Goal: Transaction & Acquisition: Purchase product/service

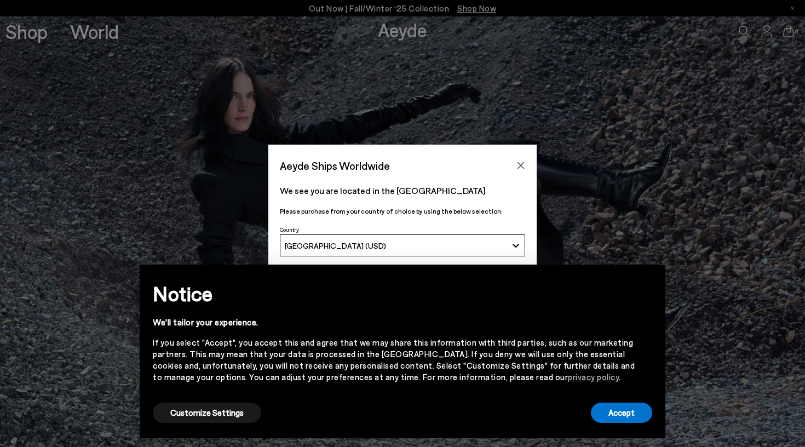
click at [516, 168] on icon "Close" at bounding box center [520, 165] width 9 height 9
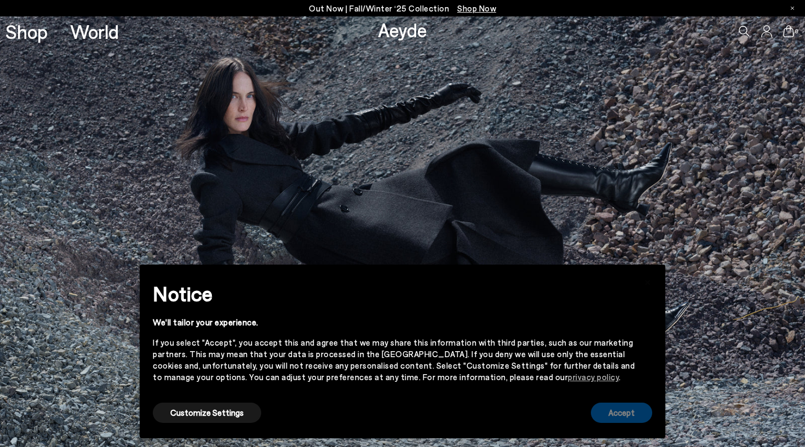
click at [615, 413] on button "Accept" at bounding box center [621, 412] width 61 height 20
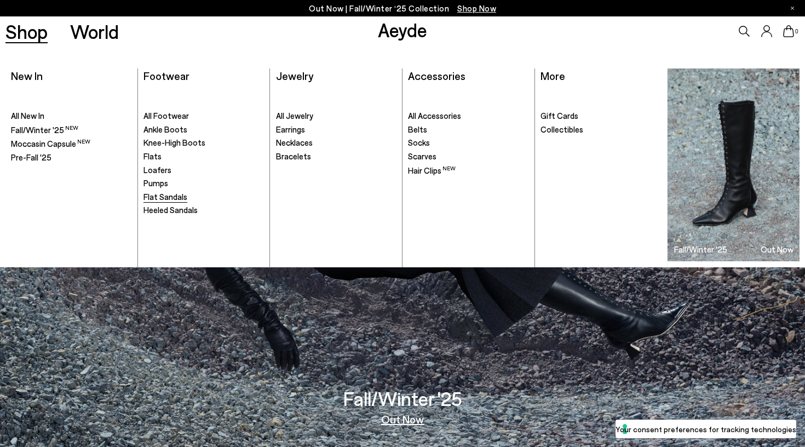
click at [159, 192] on span "Flat Sandals" at bounding box center [165, 197] width 44 height 10
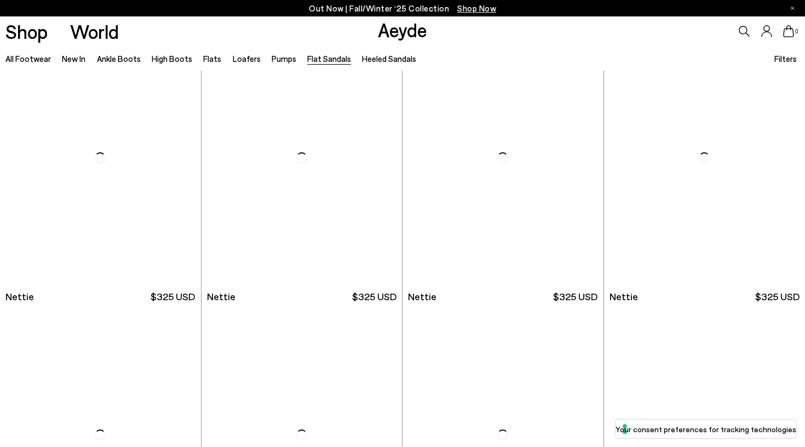
scroll to position [316, 0]
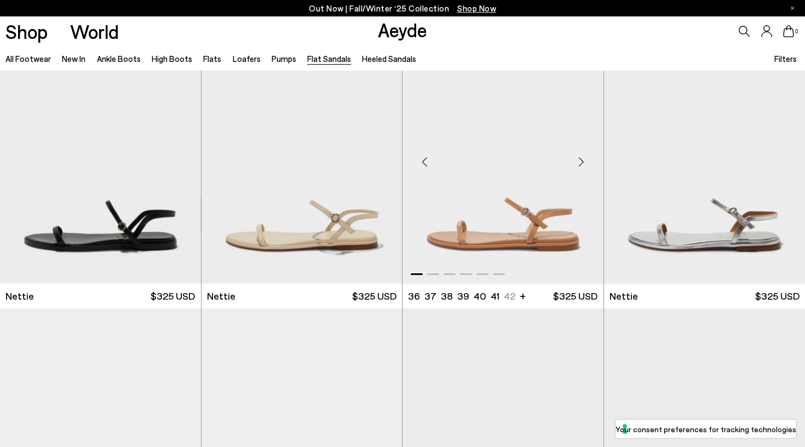
click at [453, 251] on img "1 / 6" at bounding box center [502, 157] width 201 height 252
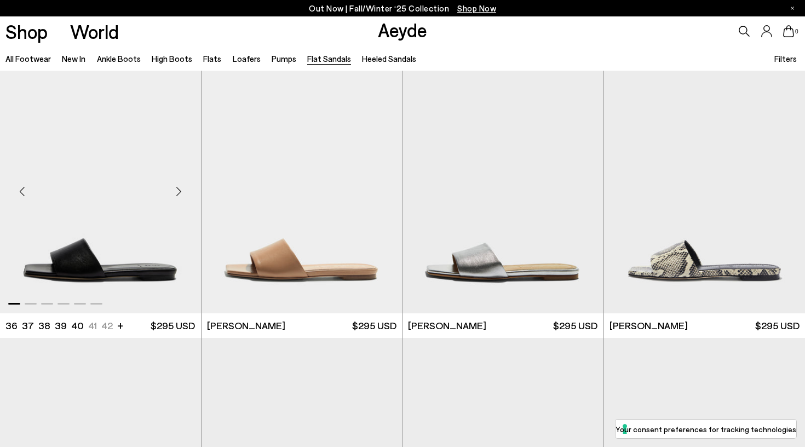
scroll to position [566, 0]
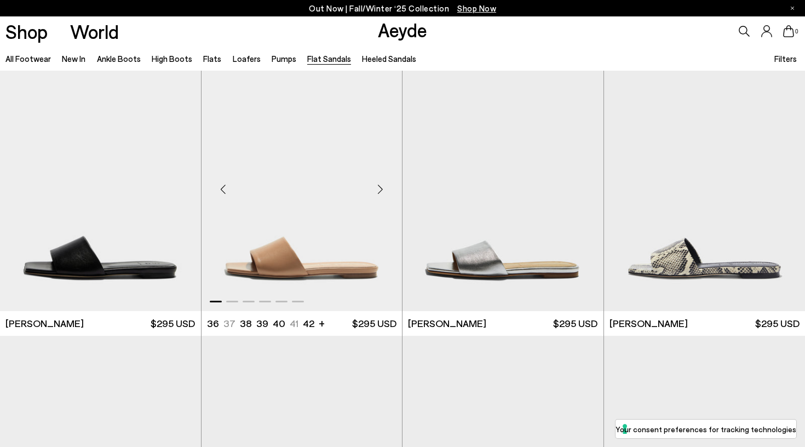
click at [289, 267] on img "1 / 6" at bounding box center [301, 185] width 201 height 252
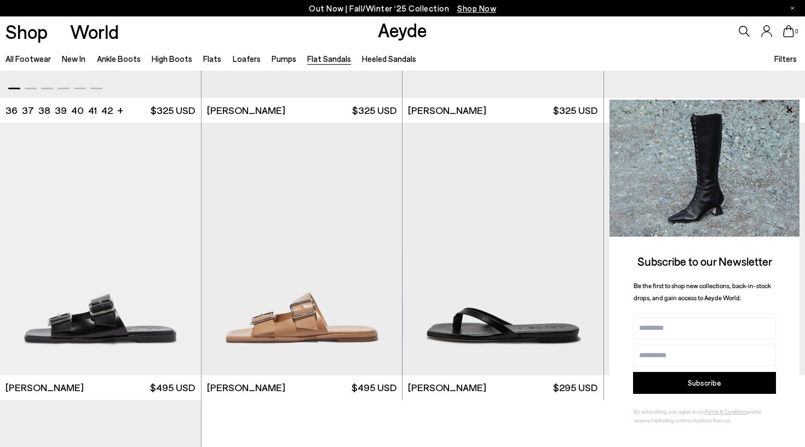
scroll to position [1334, 0]
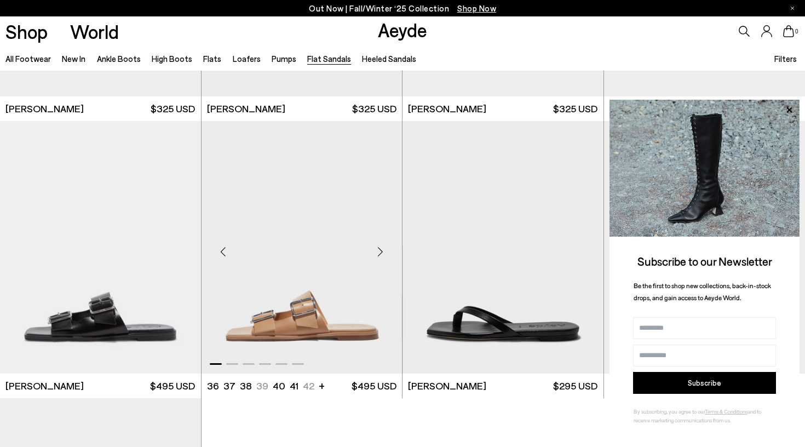
click at [264, 319] on img "1 / 6" at bounding box center [301, 247] width 201 height 252
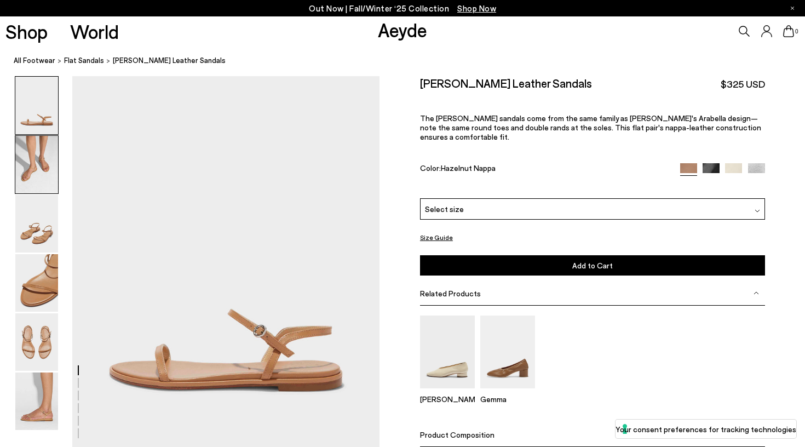
click at [45, 178] on img at bounding box center [36, 164] width 43 height 57
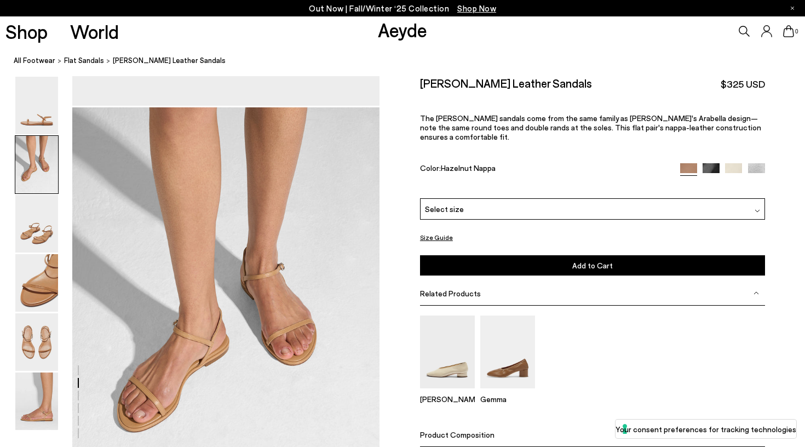
scroll to position [373, 0]
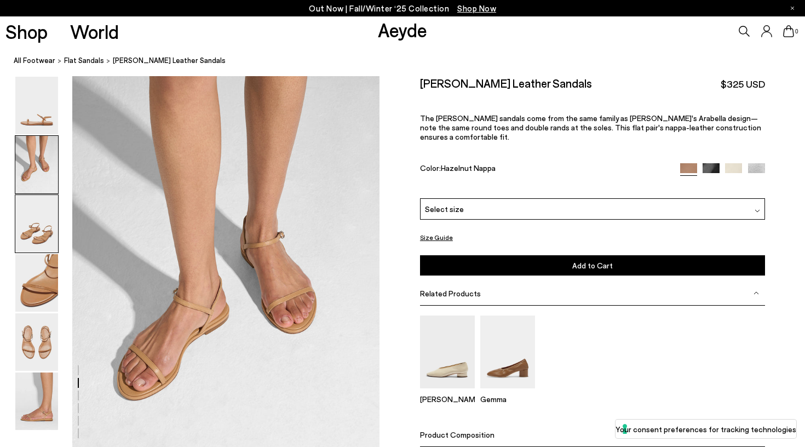
click at [40, 229] on img at bounding box center [36, 223] width 43 height 57
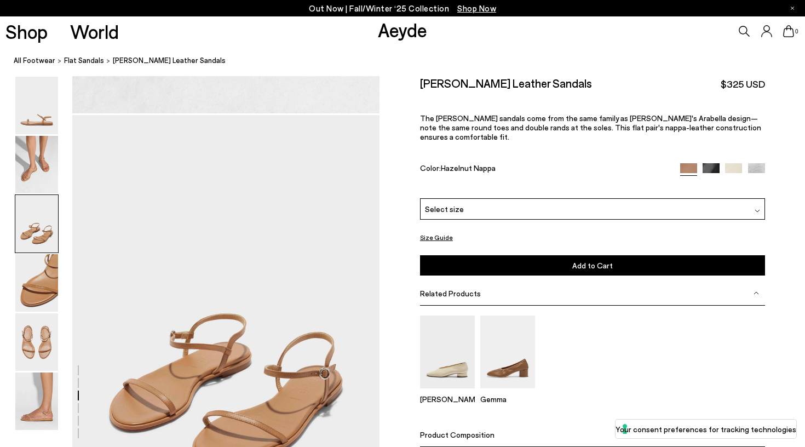
scroll to position [784, 0]
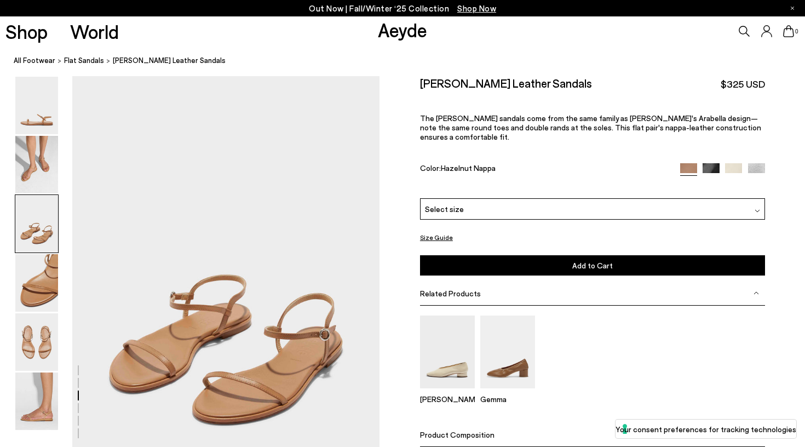
click at [509, 201] on div "Select size" at bounding box center [592, 208] width 345 height 21
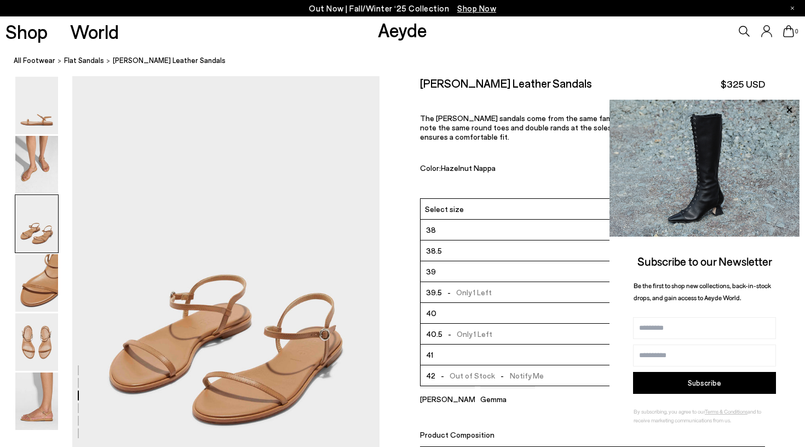
scroll to position [62, 0]
click at [456, 350] on li "41" at bounding box center [592, 354] width 344 height 21
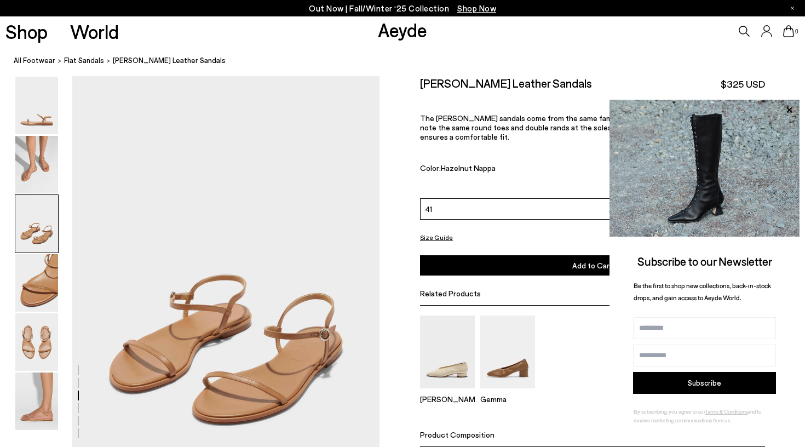
click at [585, 320] on div "Delia Gemma" at bounding box center [592, 363] width 345 height 97
click at [543, 153] on div "Nettie Leather Sandals $325 USD The Nettie sandals come from the same family as…" at bounding box center [592, 137] width 345 height 122
click at [557, 256] on button "Add to Cart Select a Size First" at bounding box center [592, 265] width 345 height 20
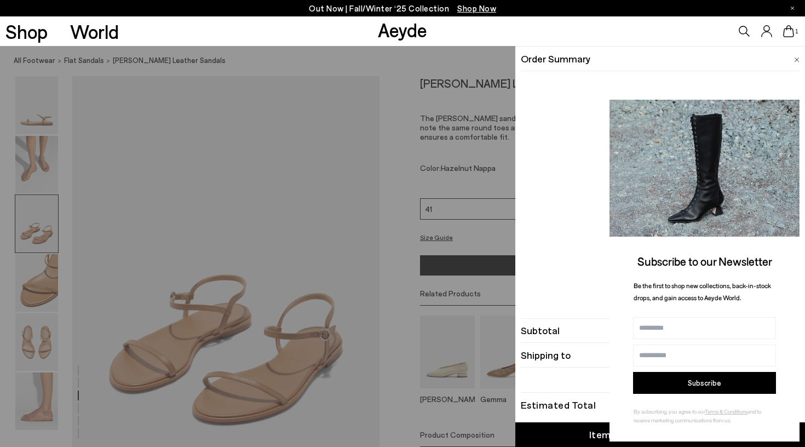
click at [792, 110] on icon at bounding box center [789, 110] width 14 height 14
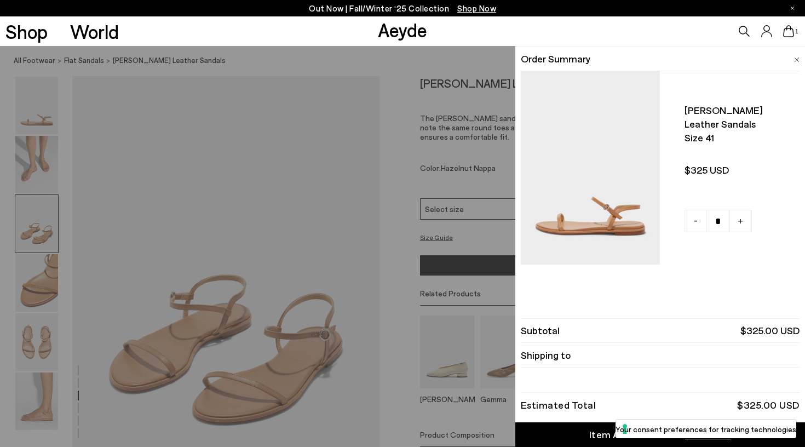
click at [416, 103] on div "Quick Add Color Size View Details Order Summary Nettie leather sandals Size 41 …" at bounding box center [402, 246] width 805 height 401
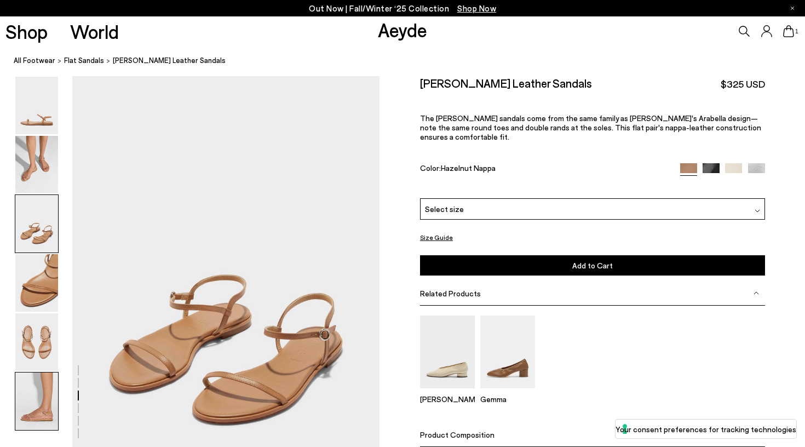
click at [36, 400] on img at bounding box center [36, 400] width 43 height 57
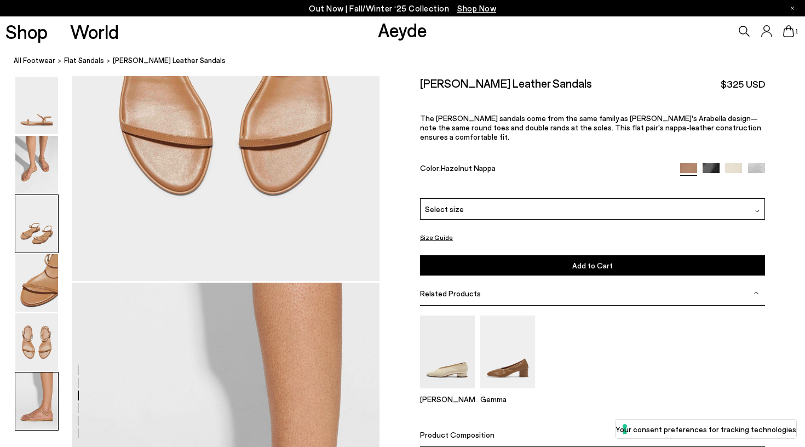
scroll to position [2093, 0]
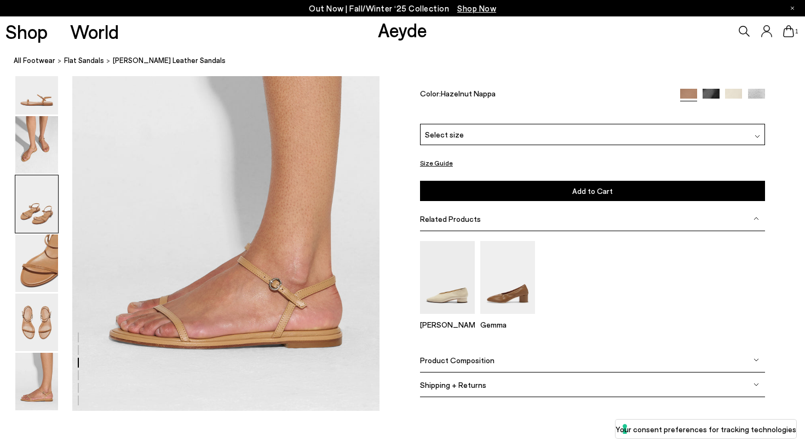
scroll to position [784, 0]
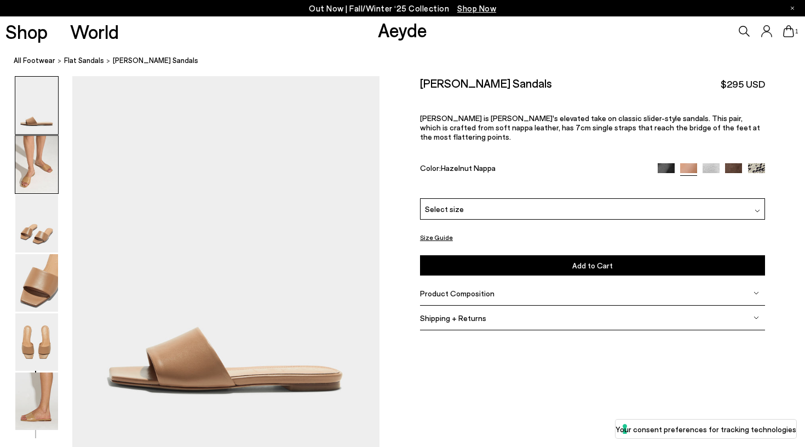
click at [36, 179] on img at bounding box center [36, 164] width 43 height 57
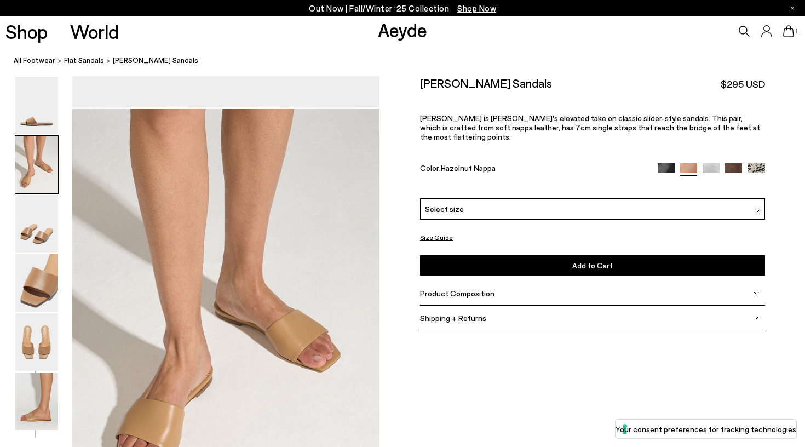
scroll to position [373, 0]
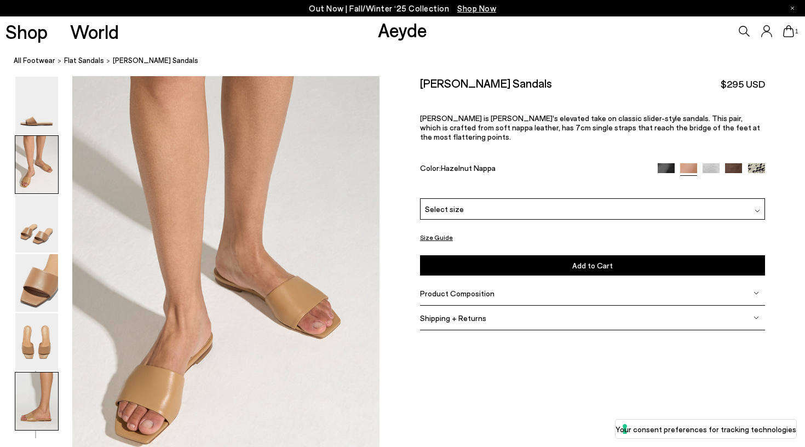
click at [34, 394] on img at bounding box center [36, 400] width 43 height 57
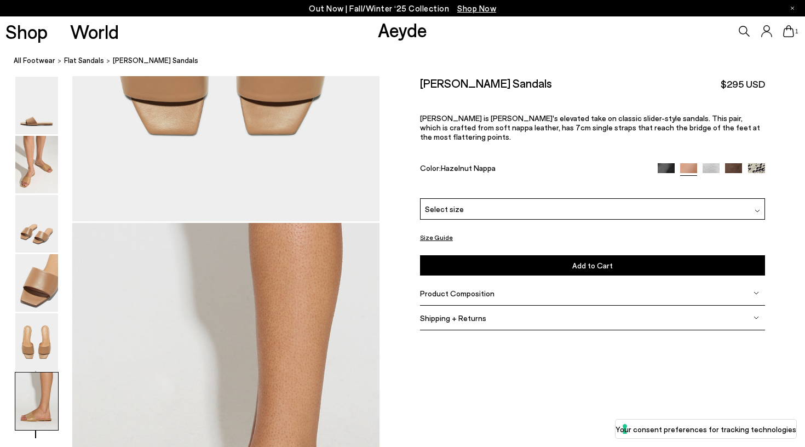
scroll to position [2093, 0]
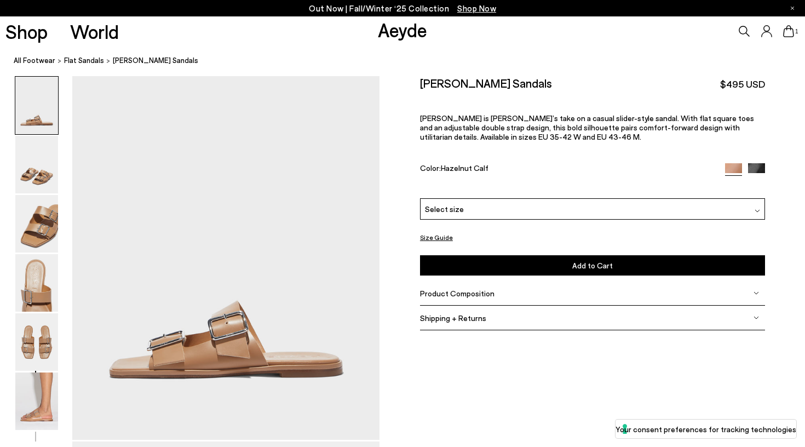
scroll to position [50, 0]
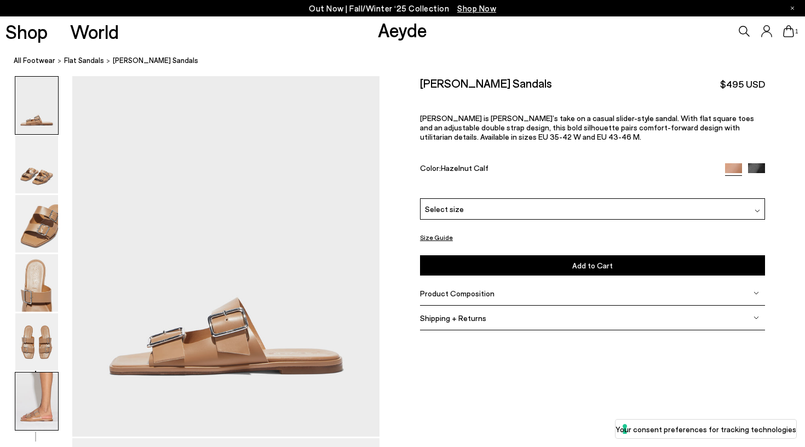
click at [44, 409] on img at bounding box center [36, 400] width 43 height 57
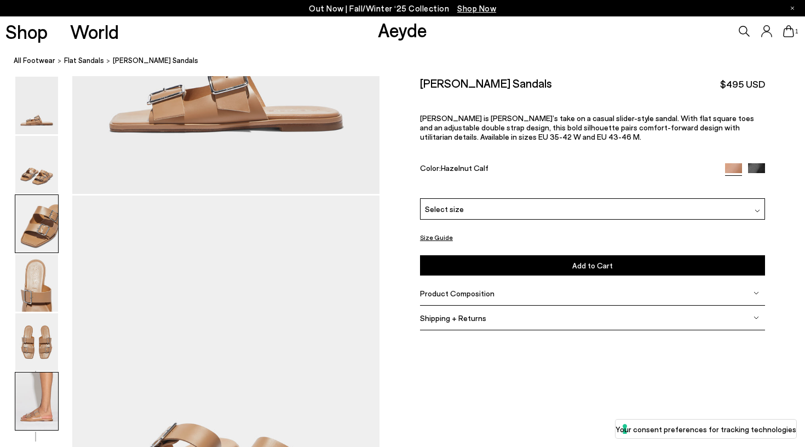
scroll to position [2133, 0]
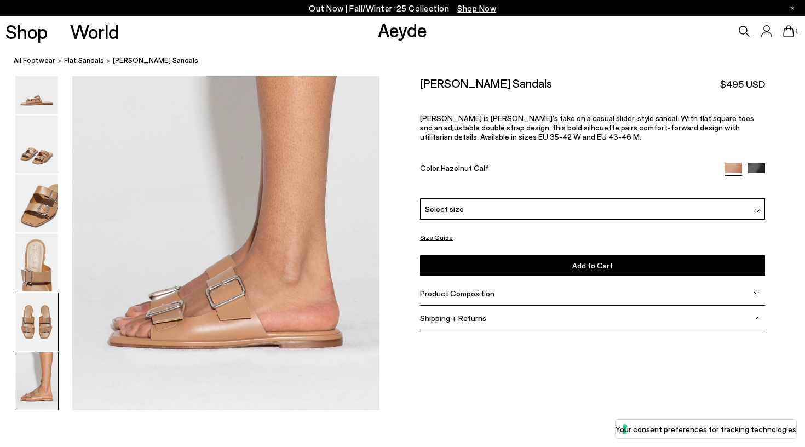
click at [42, 322] on img at bounding box center [36, 321] width 43 height 57
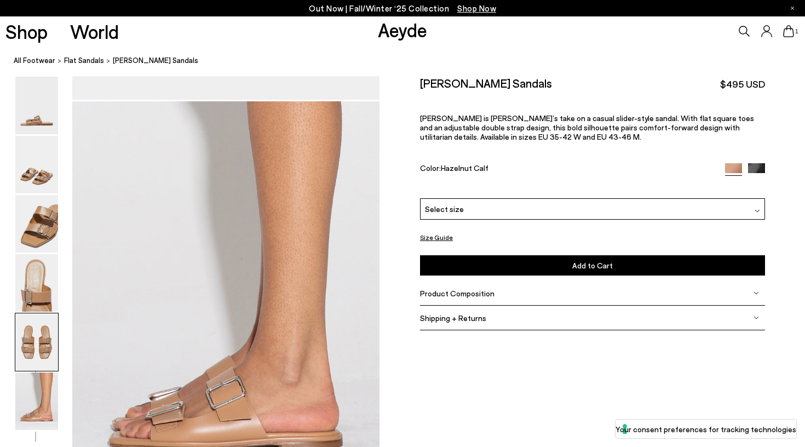
scroll to position [1646, 0]
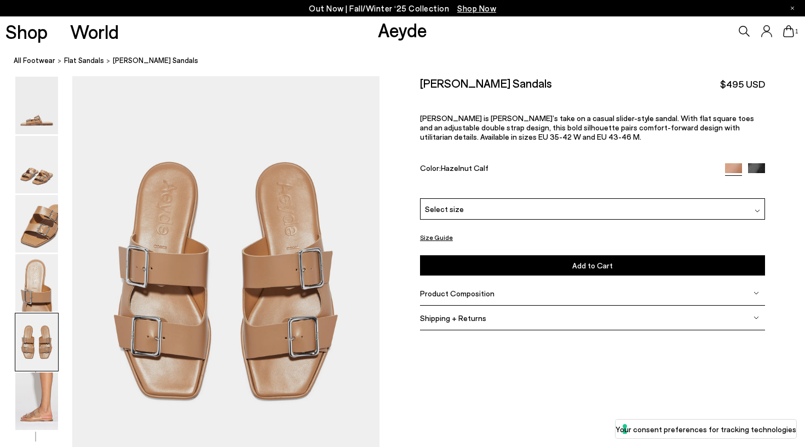
click at [440, 211] on span "Select size" at bounding box center [444, 208] width 39 height 11
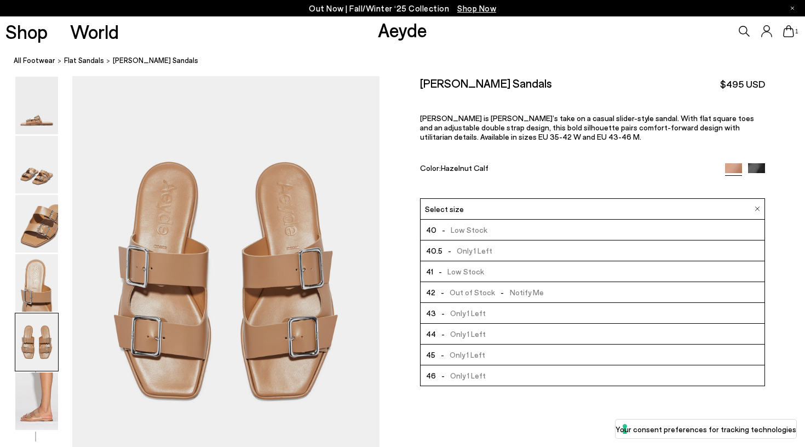
scroll to position [1672, 0]
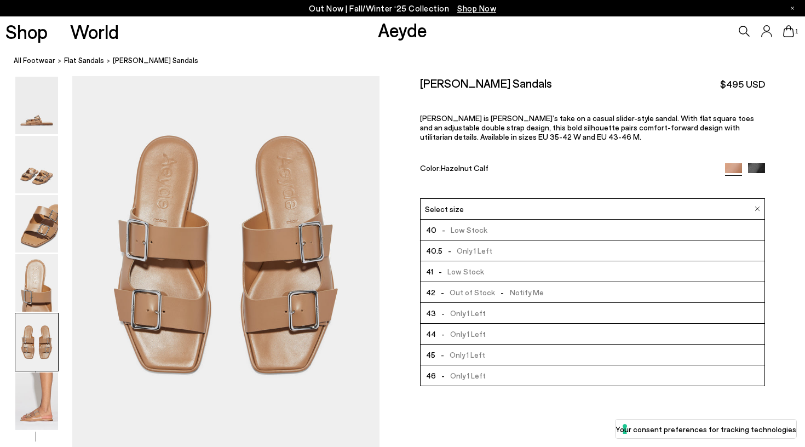
click at [459, 271] on span "- Low Stock" at bounding box center [458, 271] width 51 height 14
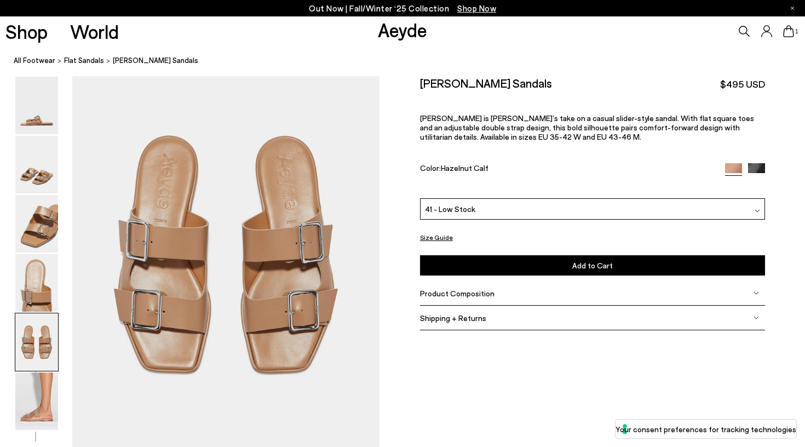
click at [459, 271] on button "Add to Cart Select a Size First" at bounding box center [592, 265] width 345 height 20
click at [570, 264] on button "Add to Cart Select a Size First" at bounding box center [592, 265] width 345 height 20
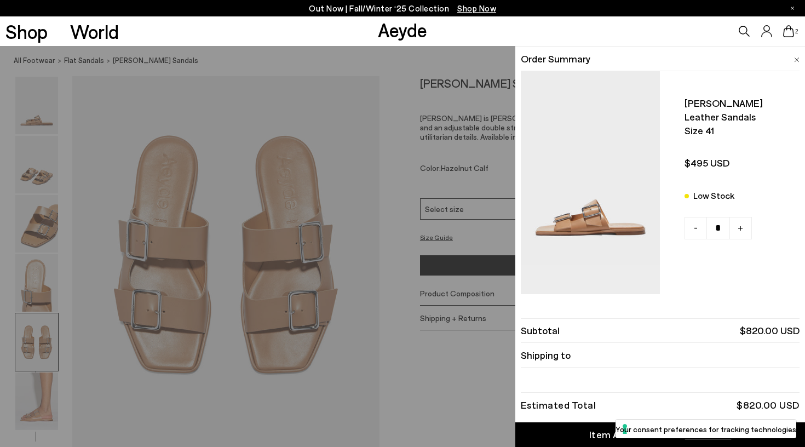
click at [310, 158] on div "Quick Add Color Size View Details Order Summary Tonya leather sandals Size 41 L…" at bounding box center [402, 246] width 805 height 401
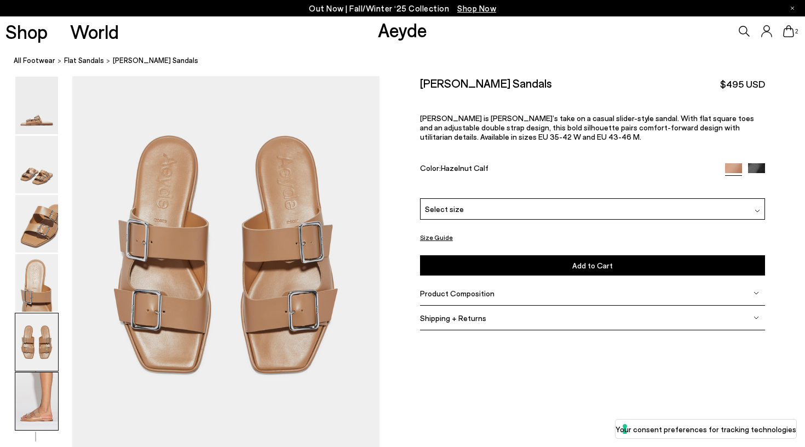
click at [34, 407] on img at bounding box center [36, 400] width 43 height 57
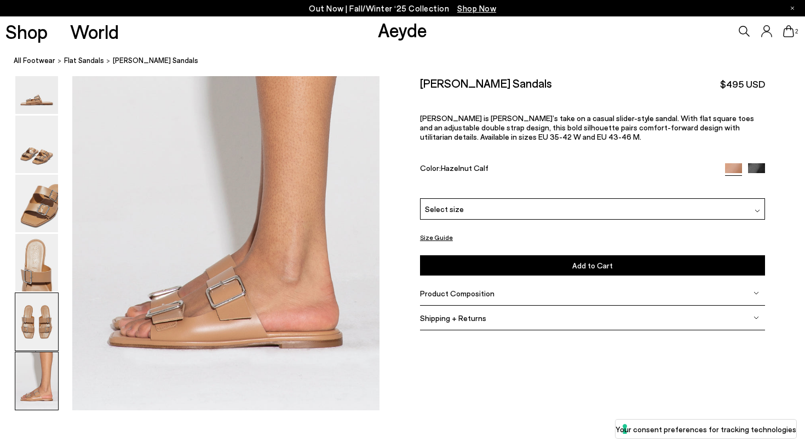
click at [43, 330] on img at bounding box center [36, 321] width 43 height 57
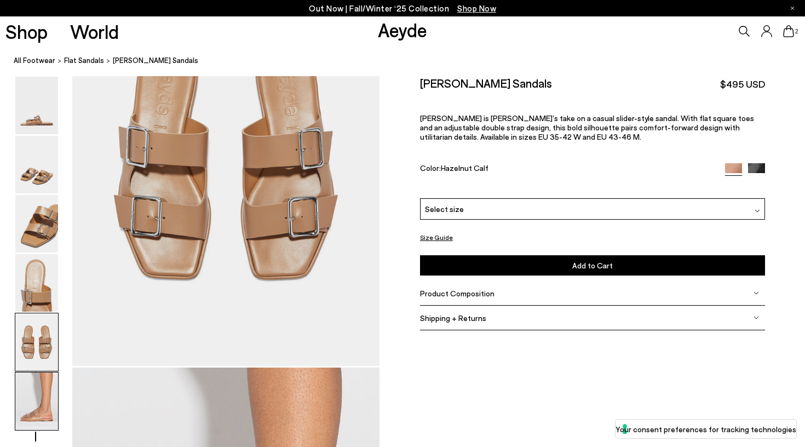
scroll to position [1646, 0]
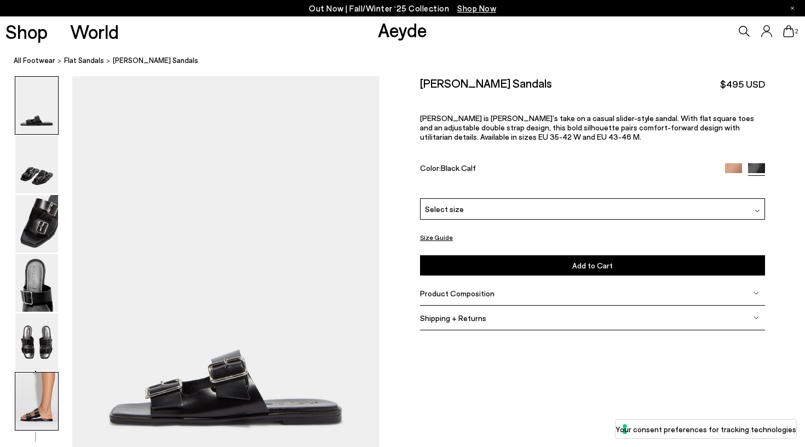
click at [42, 401] on img at bounding box center [36, 400] width 43 height 57
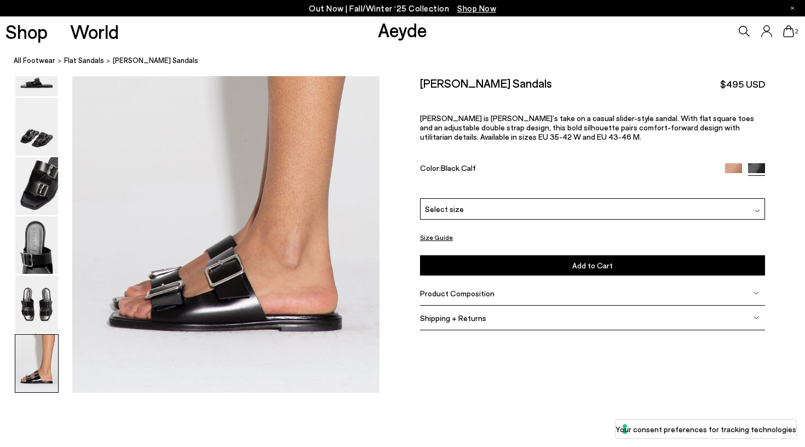
scroll to position [2117, 0]
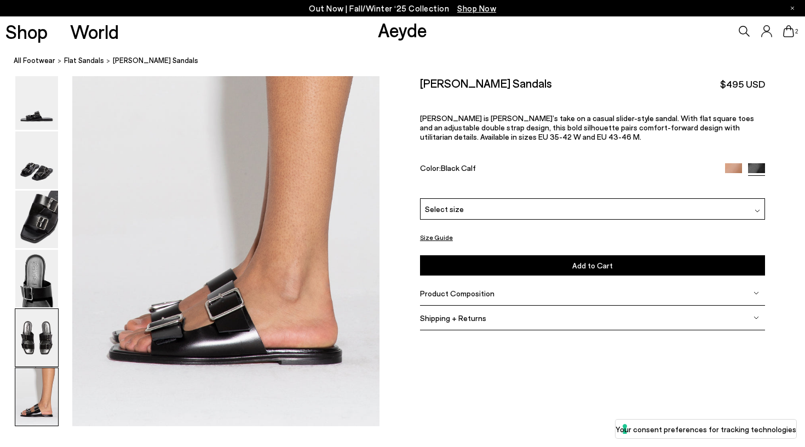
click at [34, 349] on img at bounding box center [36, 337] width 43 height 57
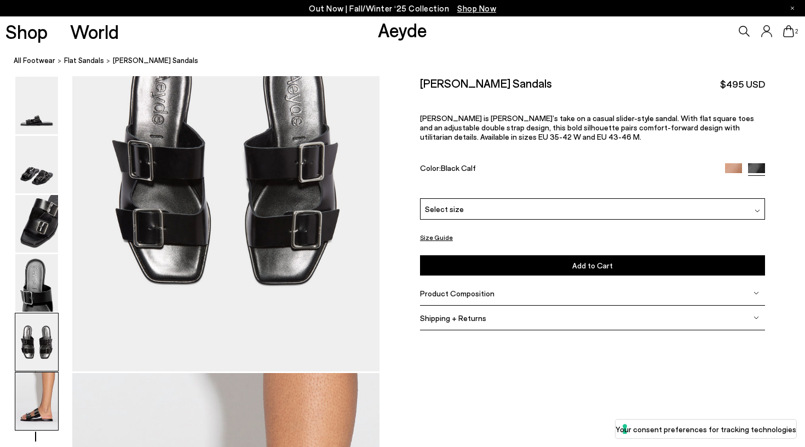
scroll to position [1646, 1]
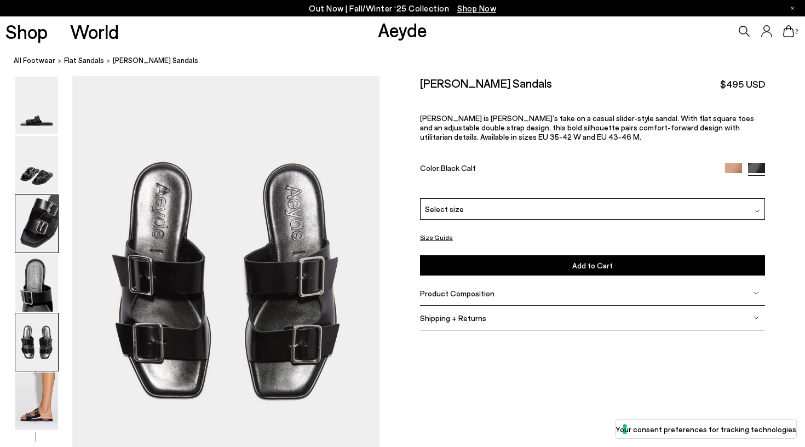
click at [44, 242] on img at bounding box center [36, 223] width 43 height 57
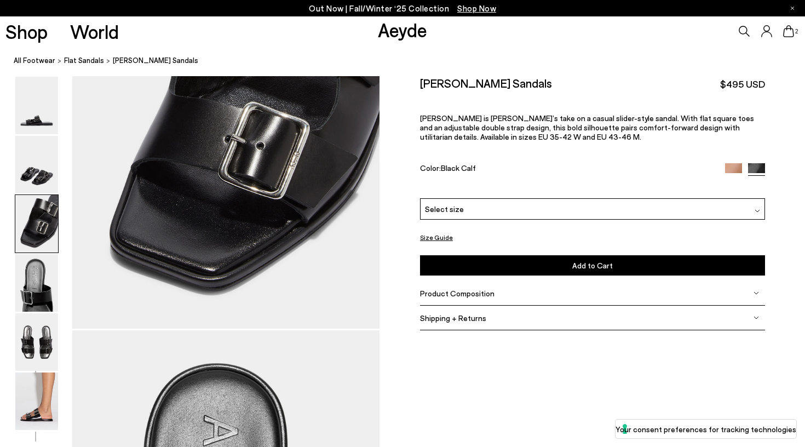
scroll to position [823, 1]
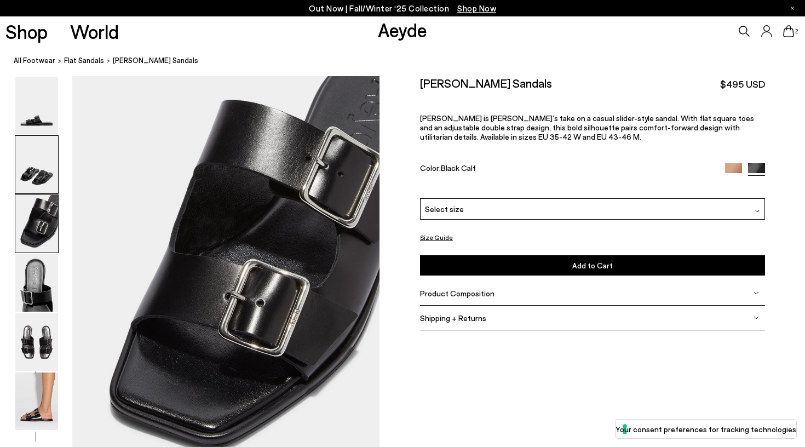
click at [42, 175] on img at bounding box center [36, 164] width 43 height 57
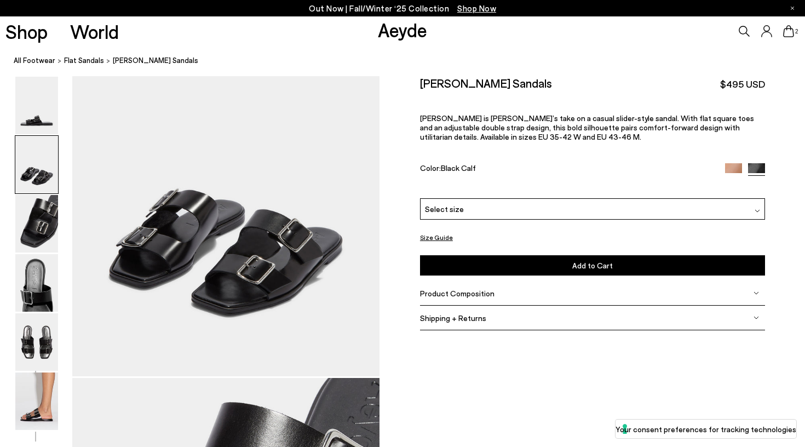
scroll to position [412, 1]
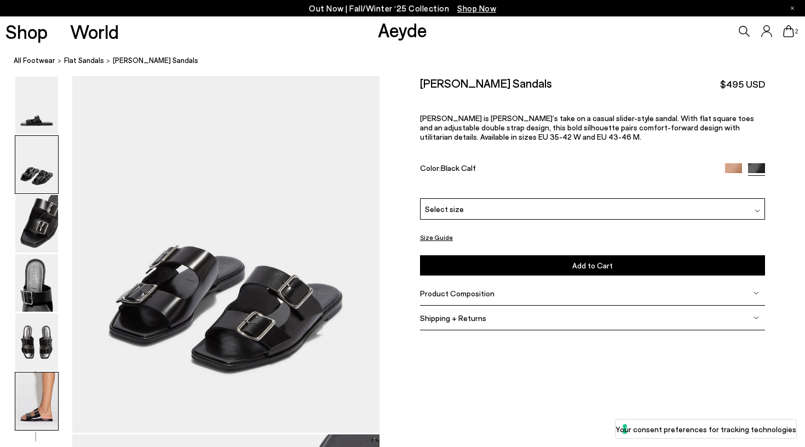
click at [41, 386] on img at bounding box center [36, 400] width 43 height 57
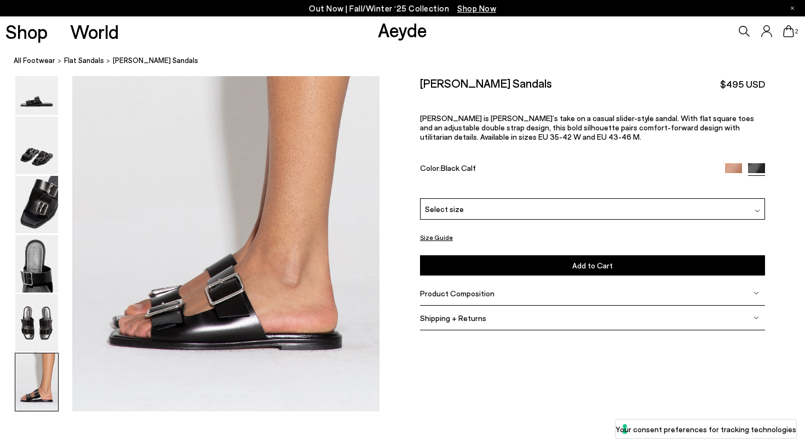
scroll to position [2133, 1]
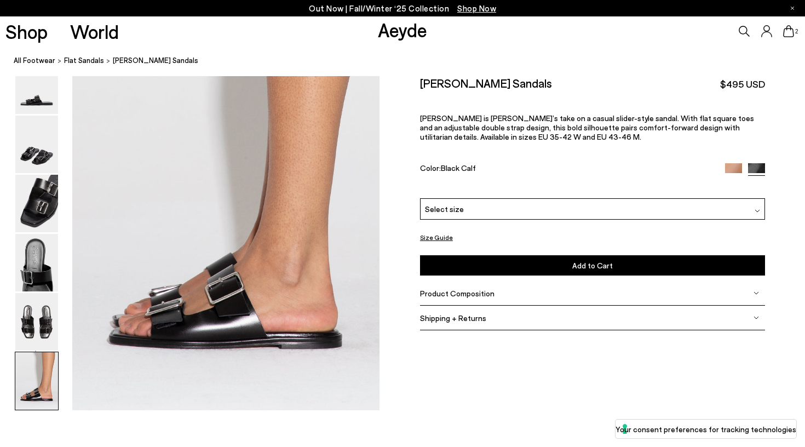
click at [729, 164] on img at bounding box center [733, 171] width 17 height 17
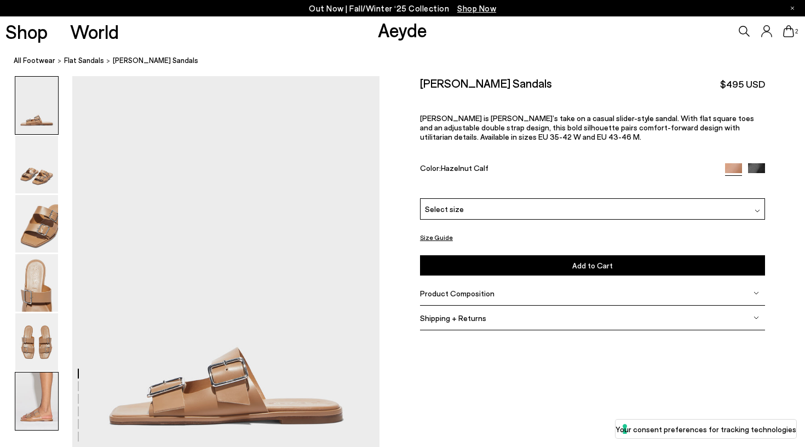
click at [35, 381] on img at bounding box center [36, 400] width 43 height 57
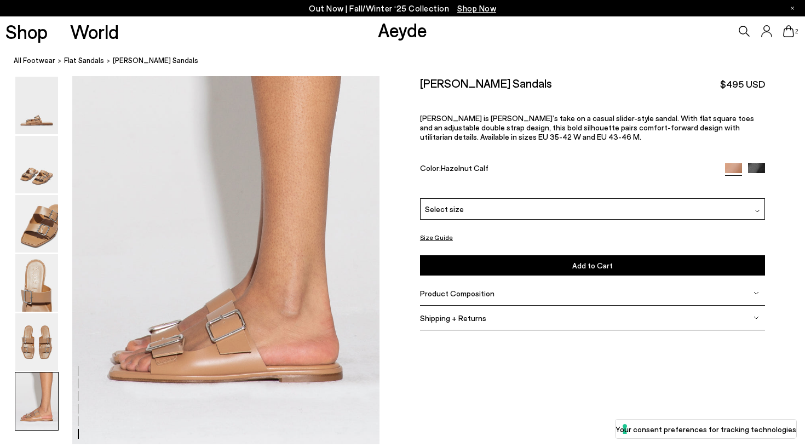
scroll to position [2133, 0]
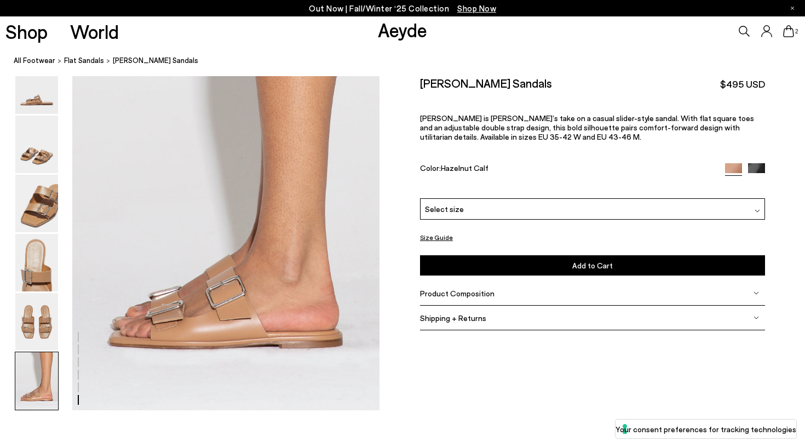
click at [492, 207] on div "Select size" at bounding box center [592, 208] width 345 height 21
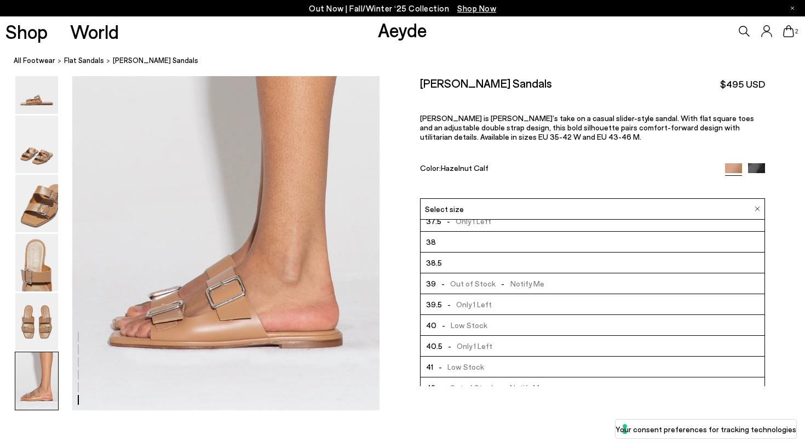
scroll to position [58, 0]
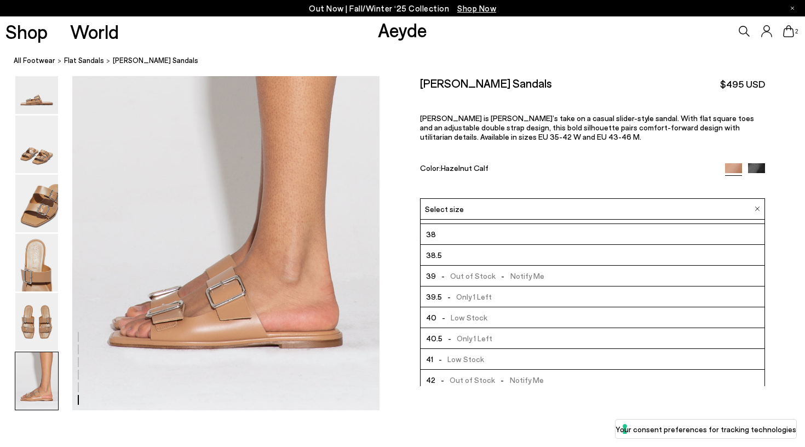
click at [465, 356] on span "- Low Stock" at bounding box center [458, 359] width 51 height 14
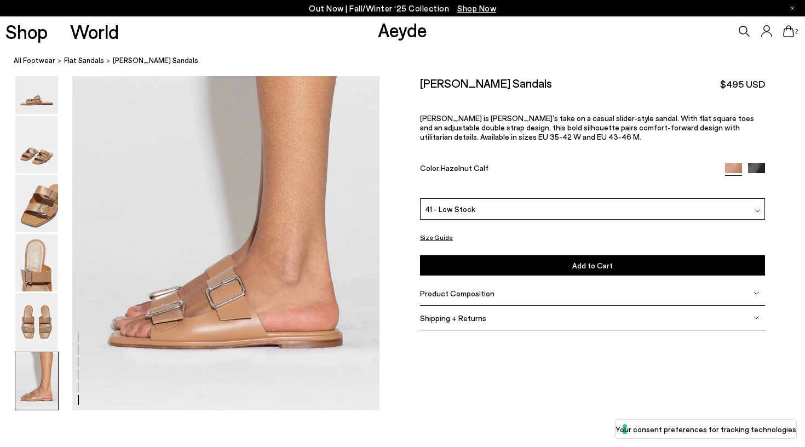
click at [478, 271] on button "Add to Cart Select a Size First" at bounding box center [592, 265] width 345 height 20
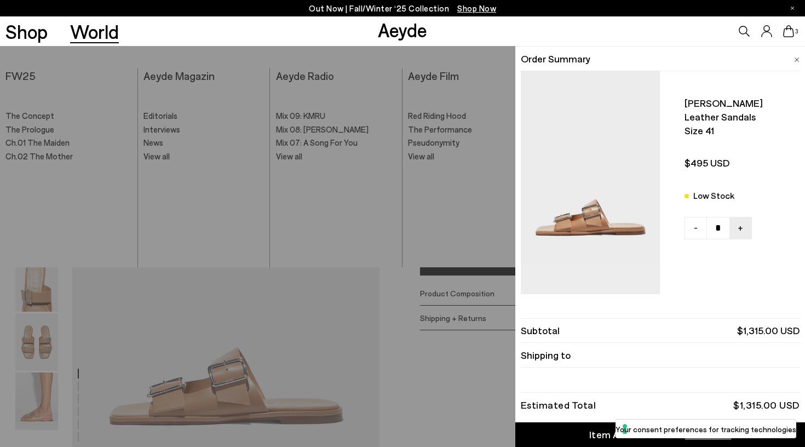
click at [691, 222] on link "-" at bounding box center [695, 228] width 22 height 22
type input "*"
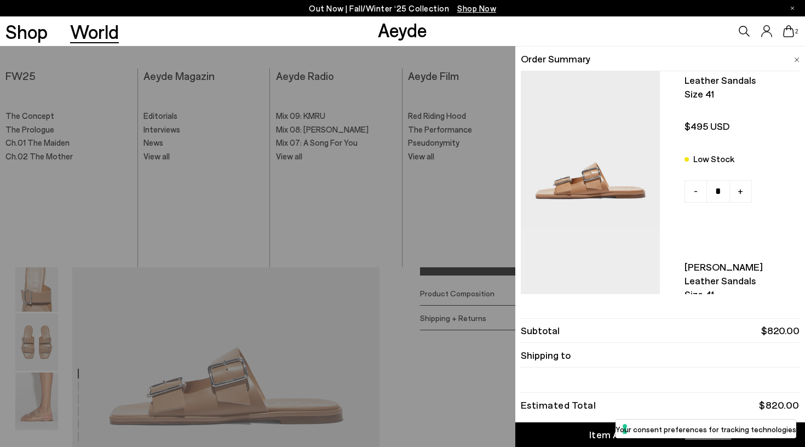
scroll to position [38, 0]
click at [681, 247] on div "Nettie leather sandals Size 41 $325 USD - +" at bounding box center [660, 323] width 279 height 193
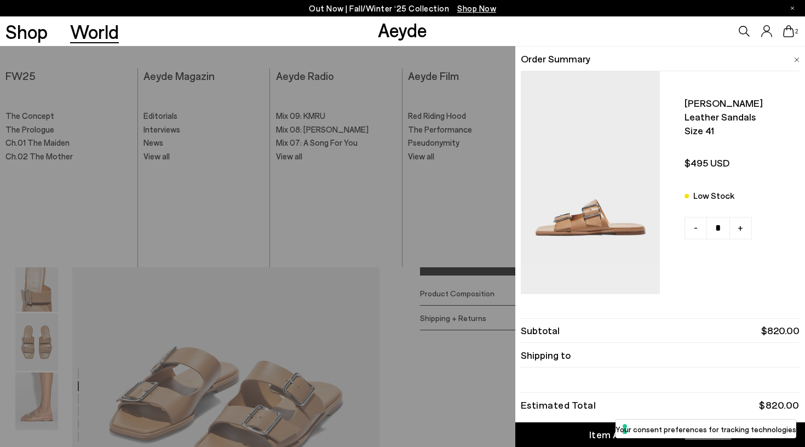
scroll to position [0, 0]
click at [430, 382] on div "Quick Add Color Size View Details Order Summary Tonya leather sandals Size 41 L…" at bounding box center [402, 246] width 805 height 401
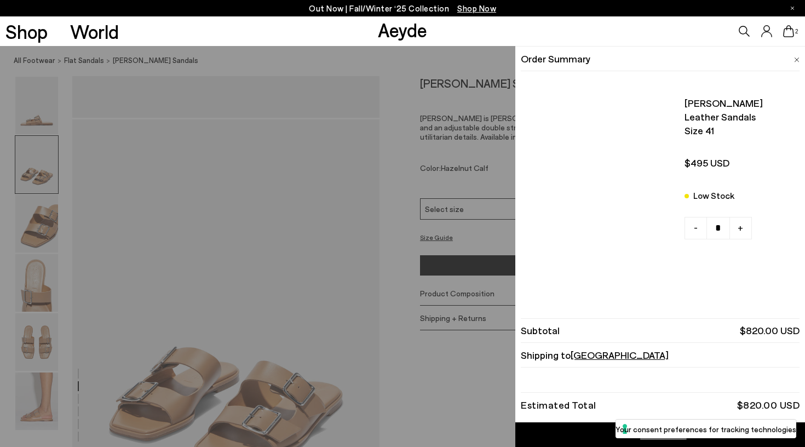
click at [784, 36] on icon at bounding box center [788, 31] width 11 height 12
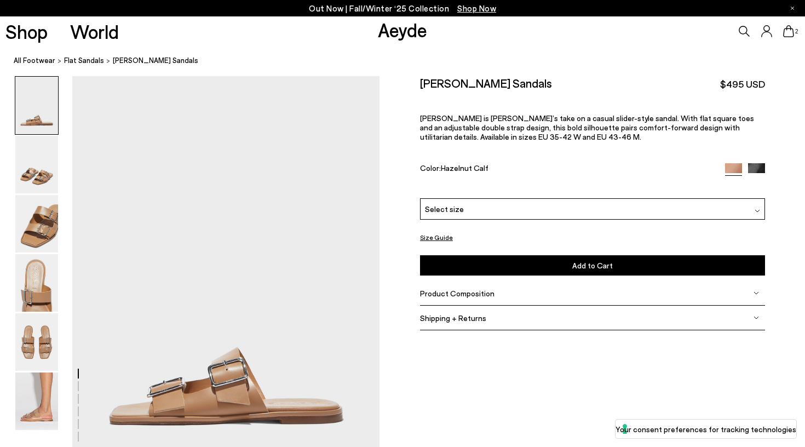
scroll to position [823, 0]
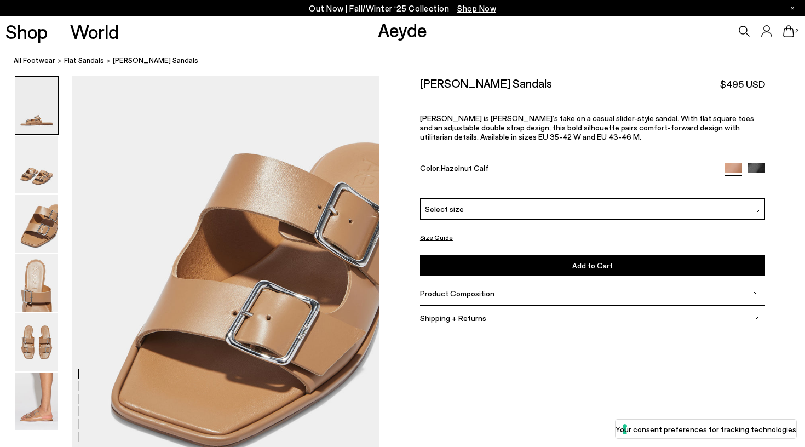
scroll to position [1672, 0]
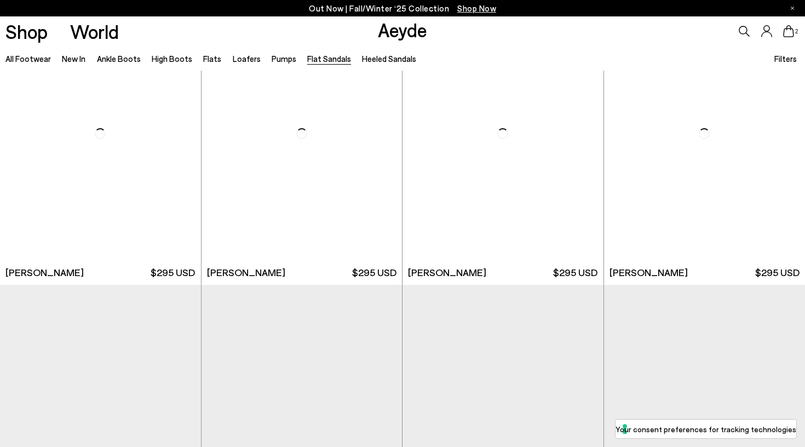
scroll to position [413, 0]
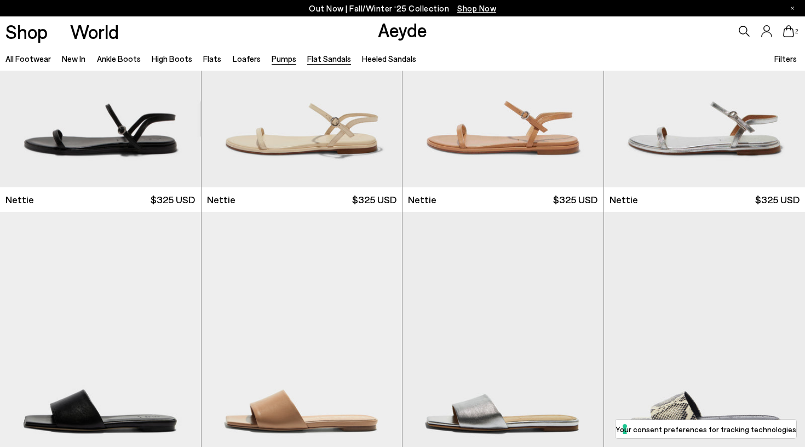
click at [273, 60] on link "Pumps" at bounding box center [284, 59] width 25 height 10
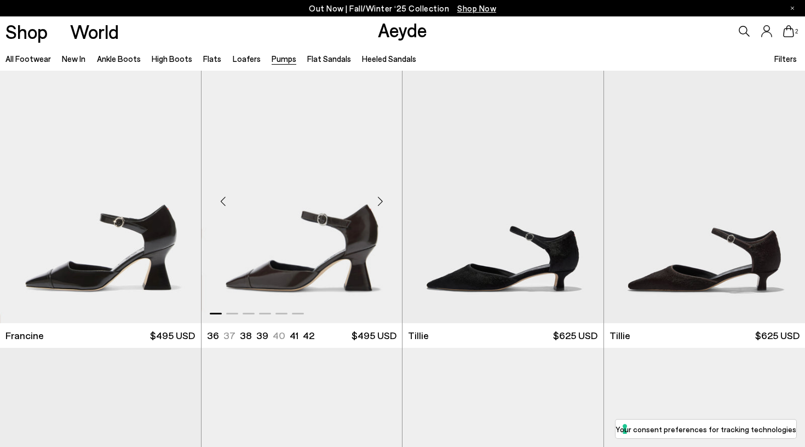
click at [318, 242] on img "1 / 6" at bounding box center [301, 197] width 201 height 252
click at [441, 276] on img "1 / 6" at bounding box center [502, 197] width 201 height 252
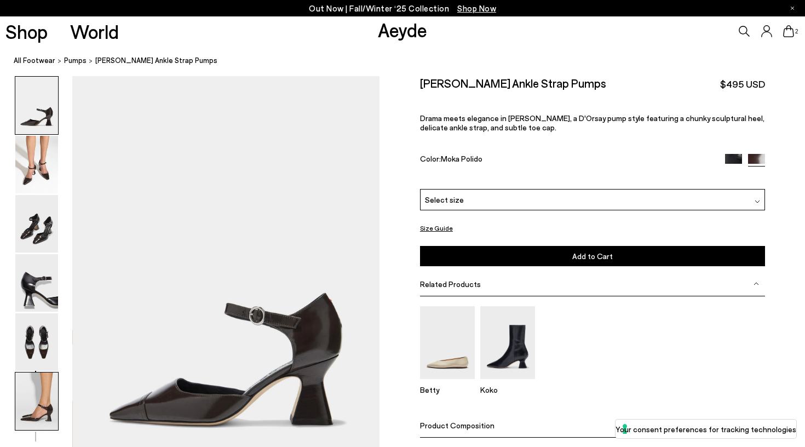
click at [49, 396] on img at bounding box center [36, 400] width 43 height 57
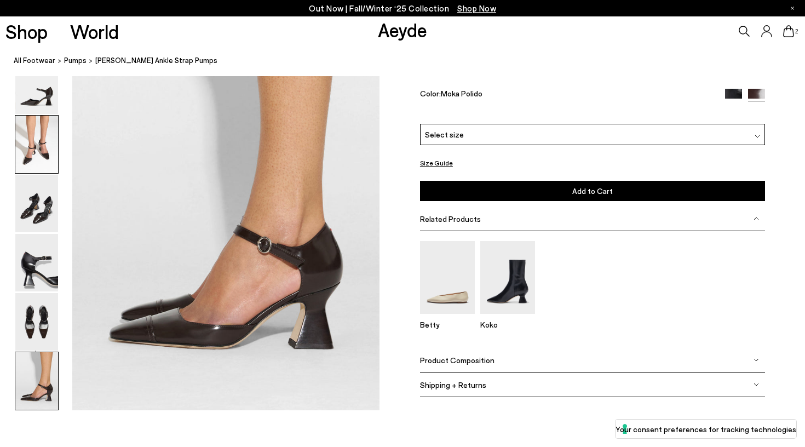
click at [33, 123] on img at bounding box center [36, 144] width 43 height 57
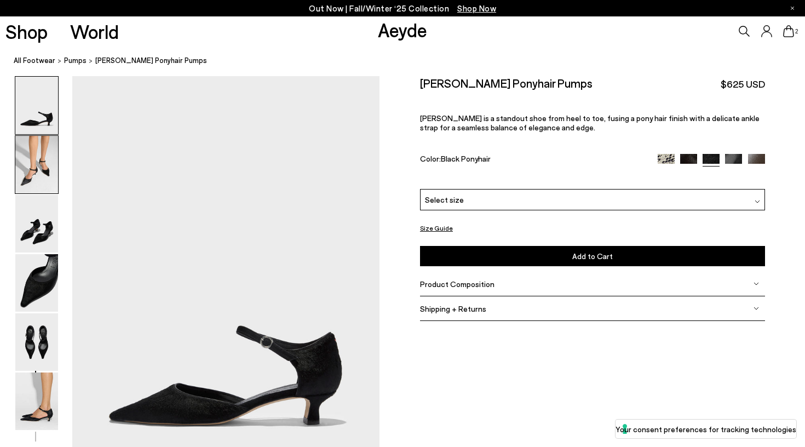
click at [34, 183] on img at bounding box center [36, 164] width 43 height 57
click at [730, 159] on img at bounding box center [733, 162] width 17 height 17
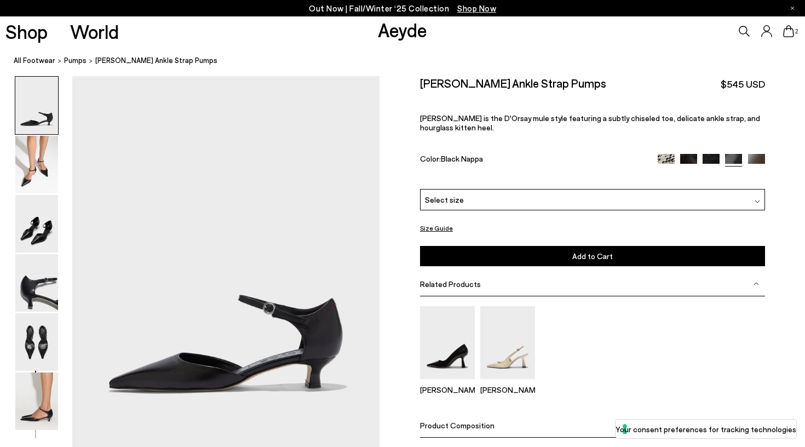
click at [22, 174] on img at bounding box center [36, 164] width 43 height 57
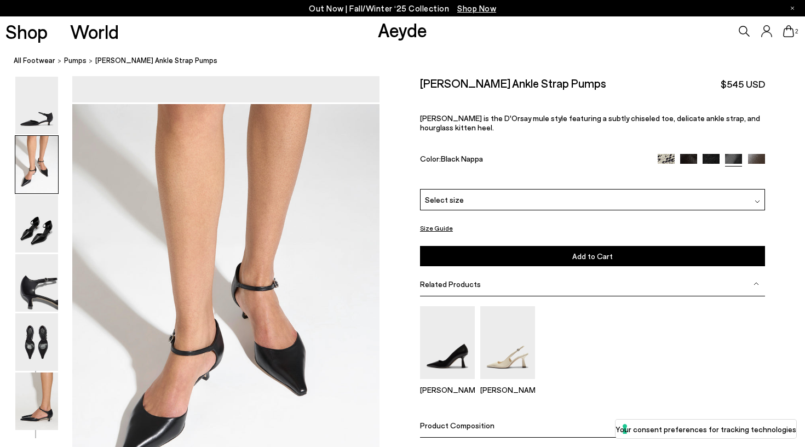
scroll to position [373, 0]
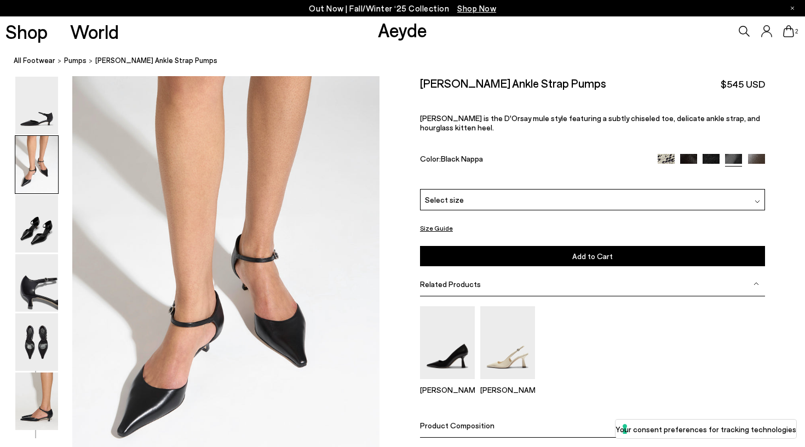
click at [760, 155] on img at bounding box center [756, 162] width 17 height 17
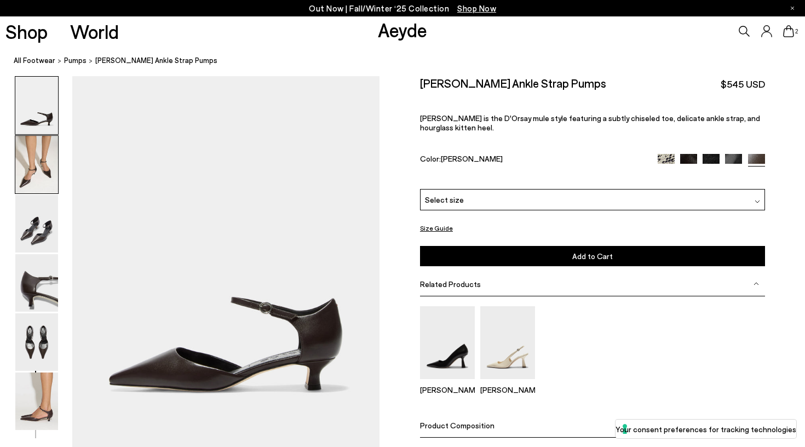
click at [51, 160] on img at bounding box center [36, 164] width 43 height 57
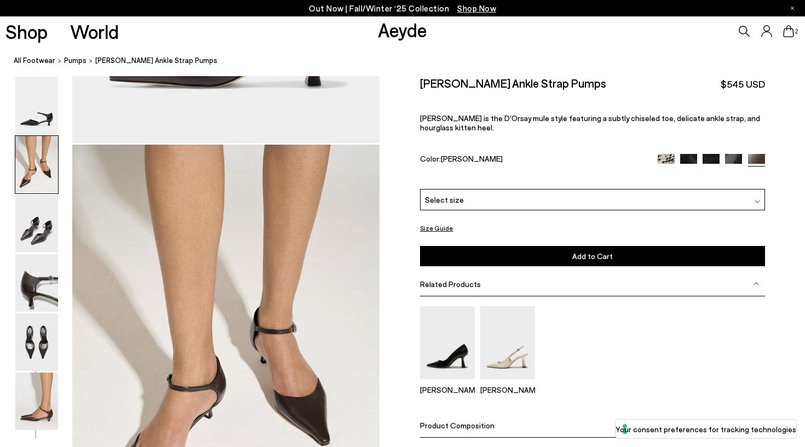
scroll to position [373, 0]
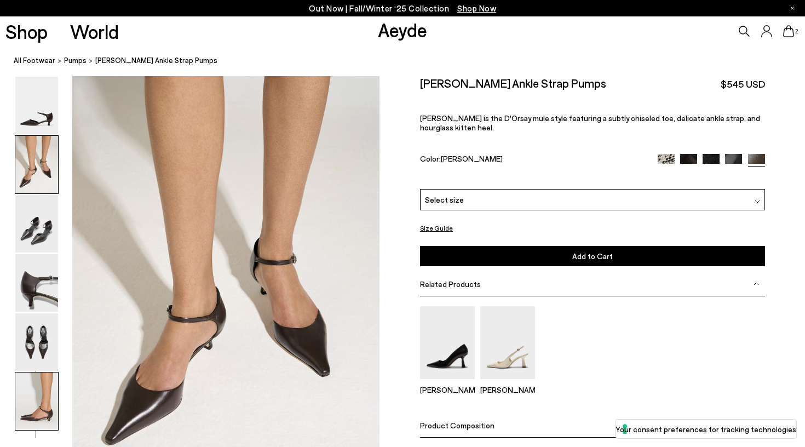
click at [46, 399] on img at bounding box center [36, 400] width 43 height 57
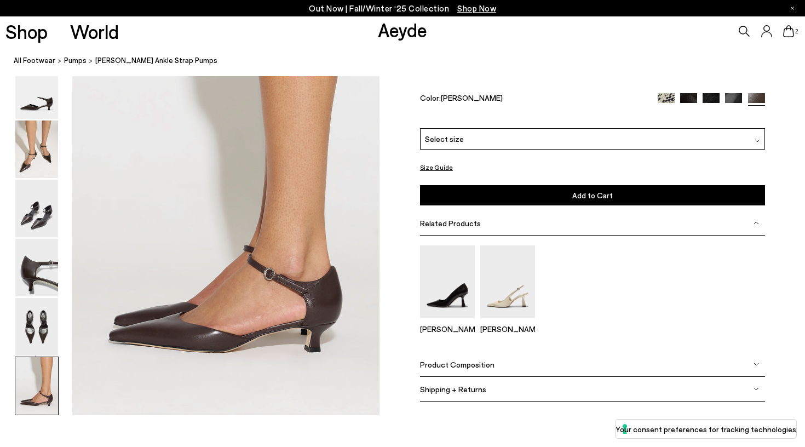
scroll to position [2093, 0]
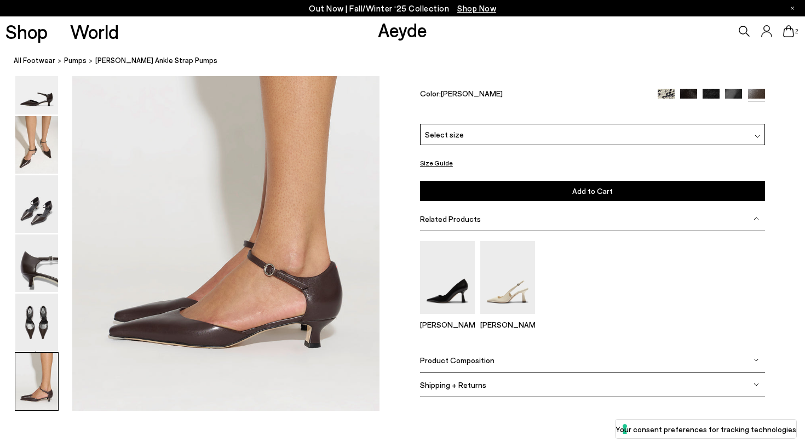
click at [707, 95] on img at bounding box center [710, 97] width 17 height 17
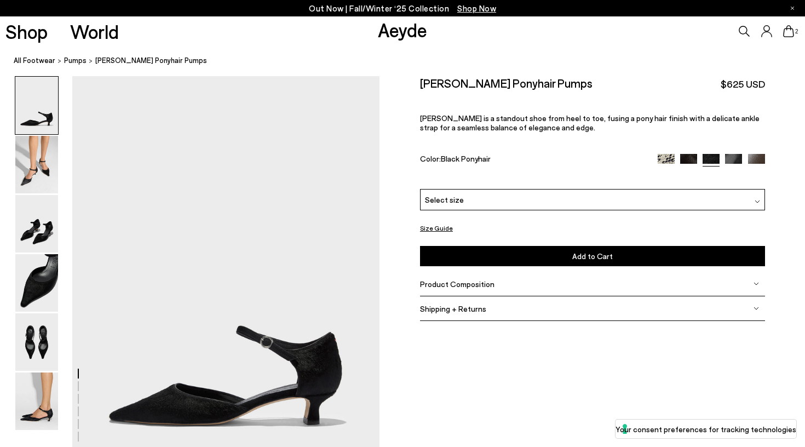
click at [684, 153] on div "Tillie Ponyhair Pumps $625 USD Tillie is a standout shoe from heel to toe, fusi…" at bounding box center [592, 132] width 345 height 113
click at [686, 161] on img at bounding box center [688, 162] width 17 height 17
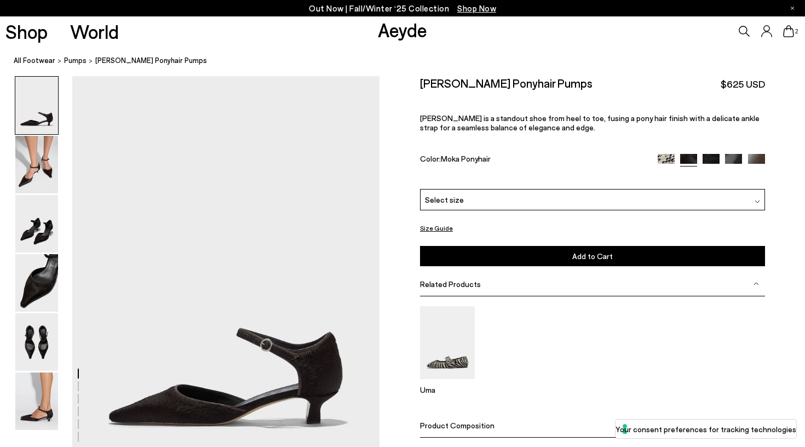
click at [510, 199] on div "Select size" at bounding box center [592, 199] width 345 height 21
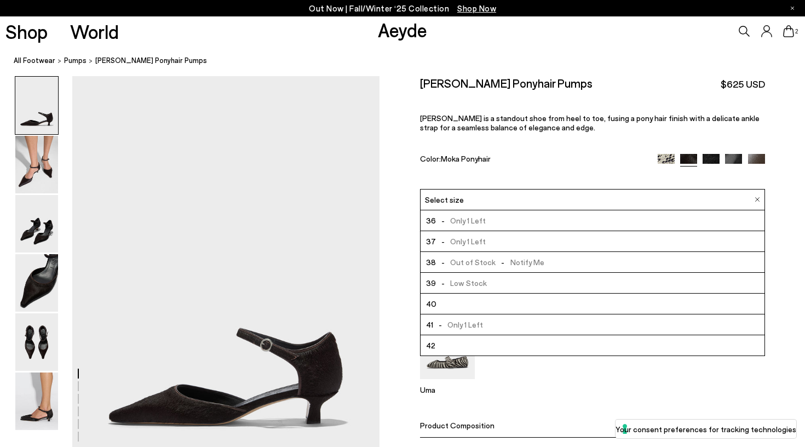
click at [477, 329] on span "- Only 1 Left" at bounding box center [458, 325] width 50 height 14
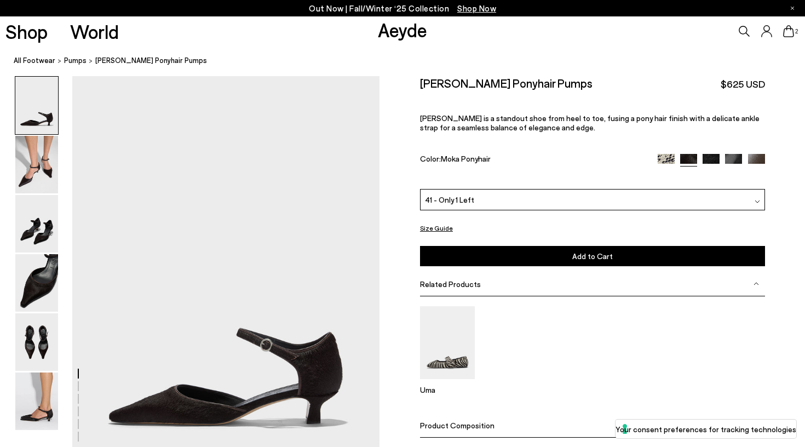
click at [486, 261] on button "Add to Cart Select a Size First" at bounding box center [592, 256] width 345 height 20
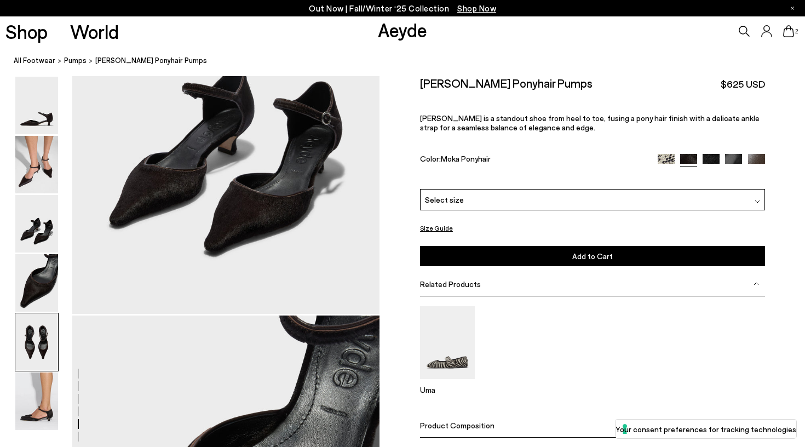
scroll to position [449, 0]
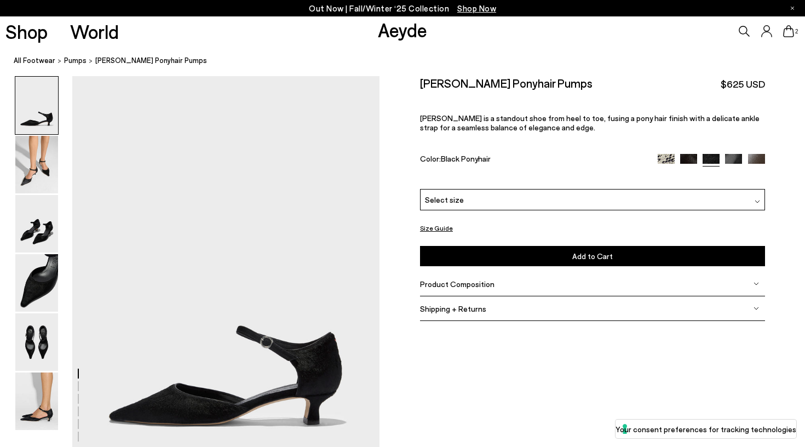
scroll to position [412, 0]
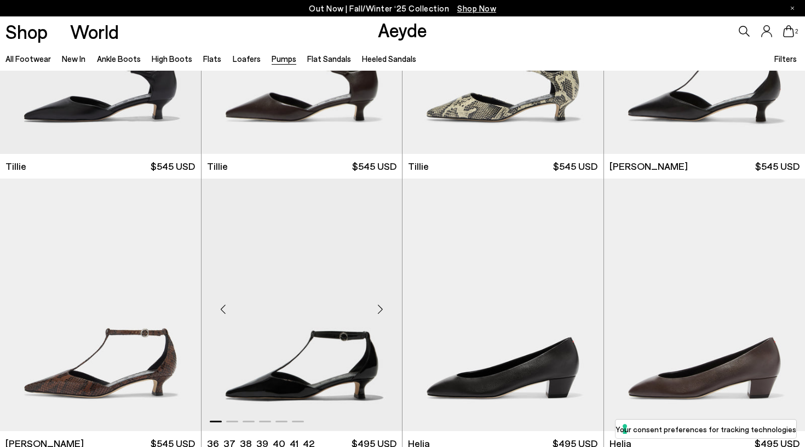
scroll to position [453, 0]
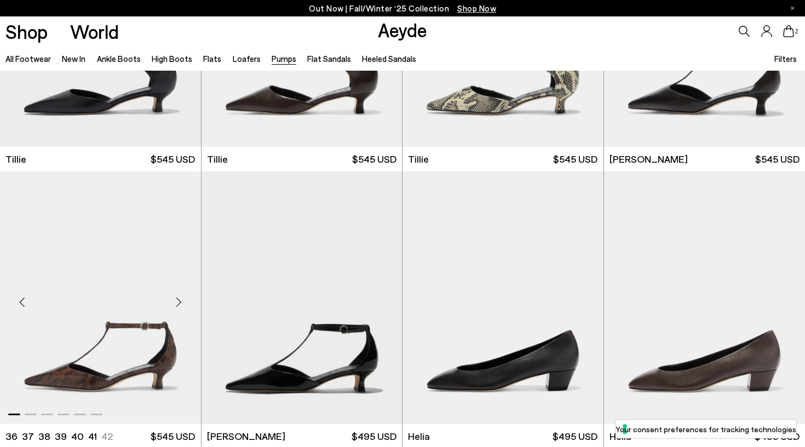
click at [140, 359] on img "1 / 6" at bounding box center [100, 297] width 201 height 252
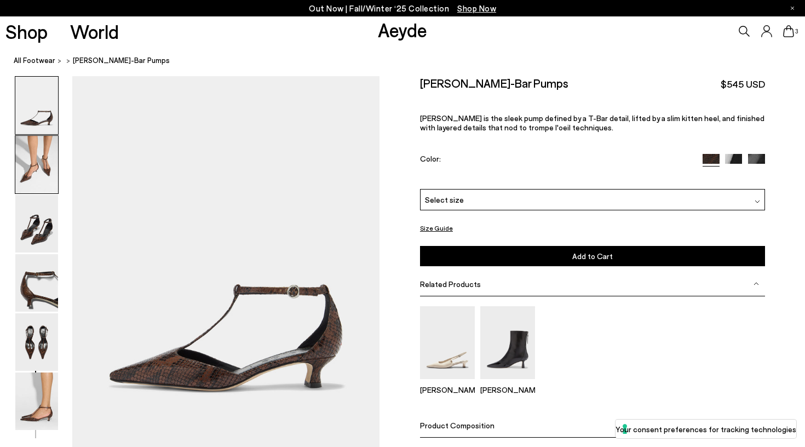
click at [38, 181] on img at bounding box center [36, 164] width 43 height 57
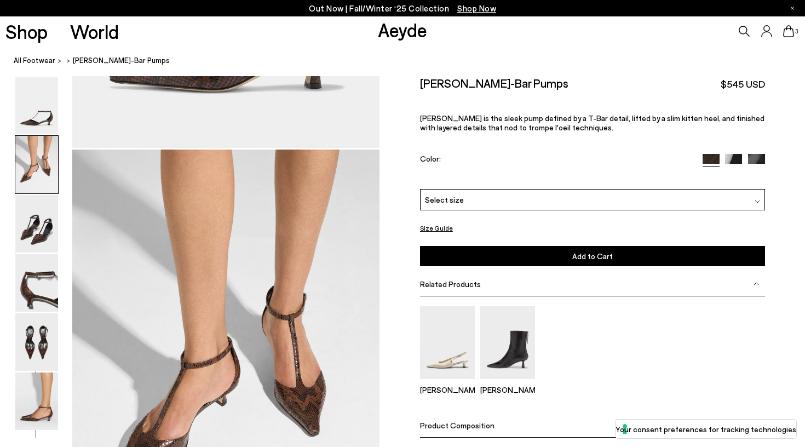
scroll to position [373, 0]
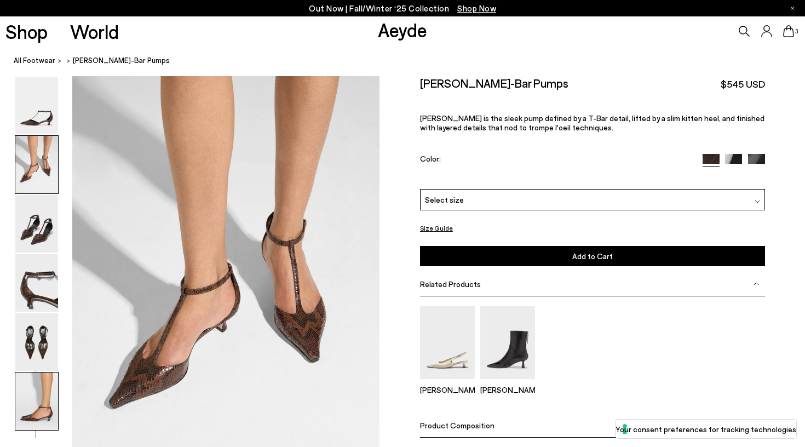
click at [46, 412] on img at bounding box center [36, 400] width 43 height 57
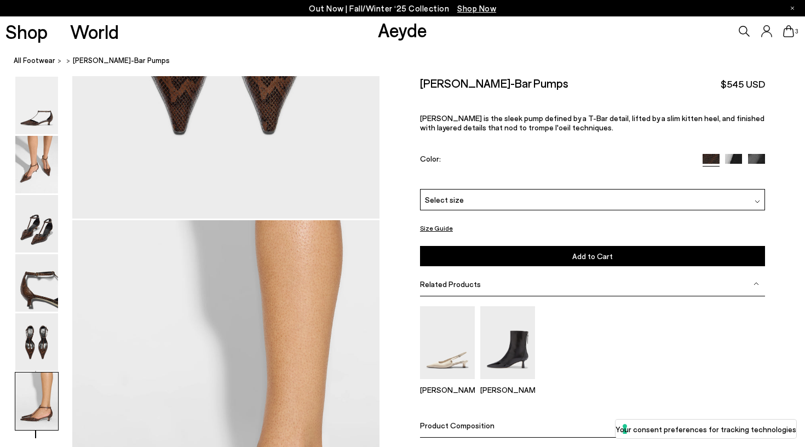
scroll to position [2093, 0]
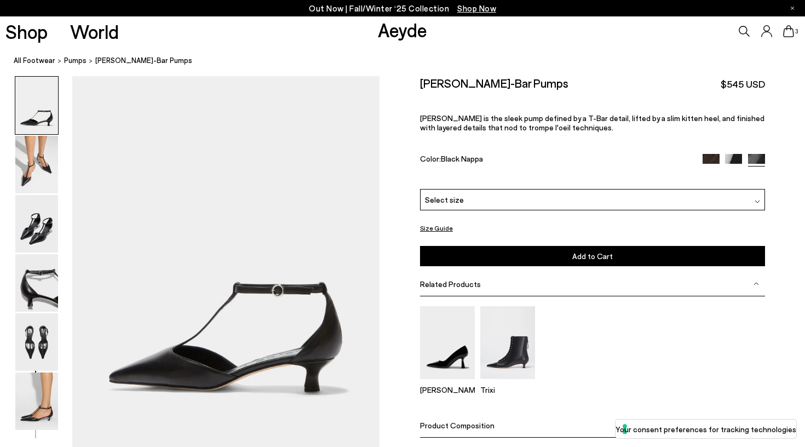
click at [731, 156] on img at bounding box center [733, 162] width 17 height 17
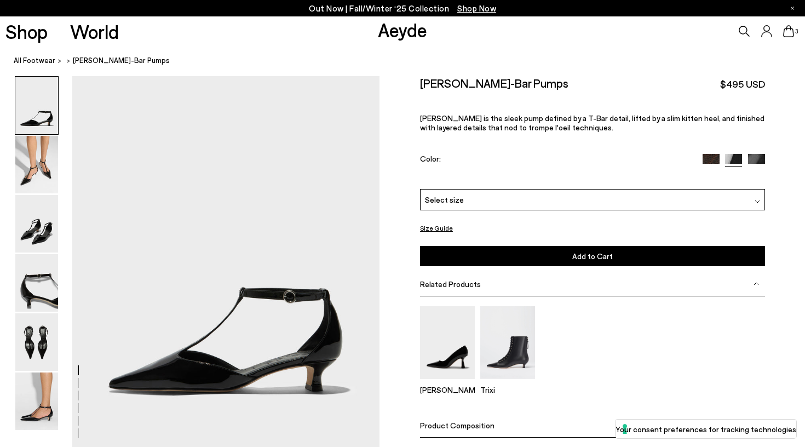
click at [708, 154] on img at bounding box center [710, 162] width 17 height 17
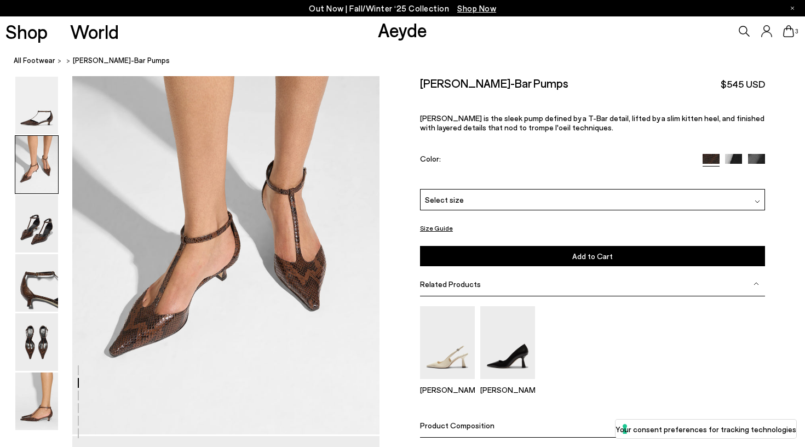
scroll to position [435, 0]
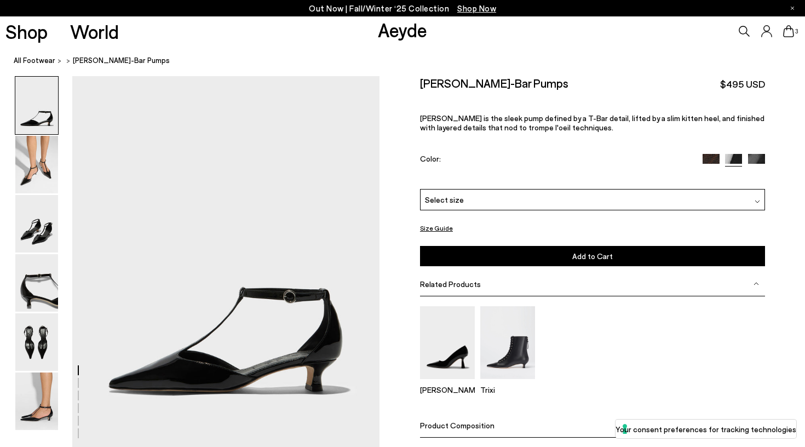
scroll to position [2093, 0]
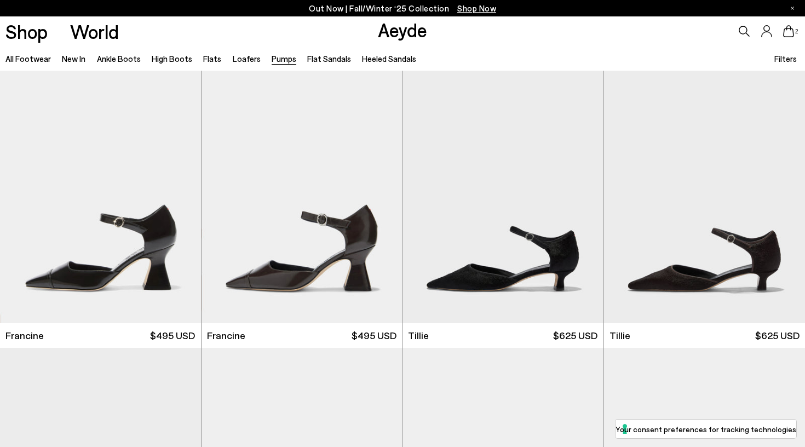
scroll to position [409, 0]
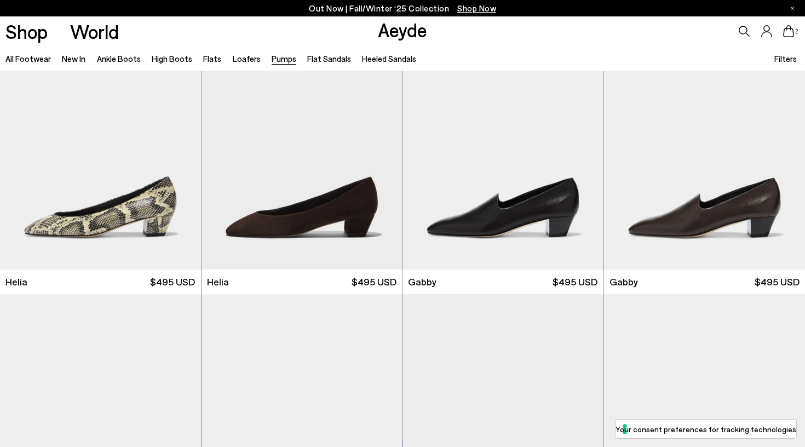
scroll to position [885, 0]
click at [674, 233] on img "1 / 6" at bounding box center [704, 143] width 201 height 252
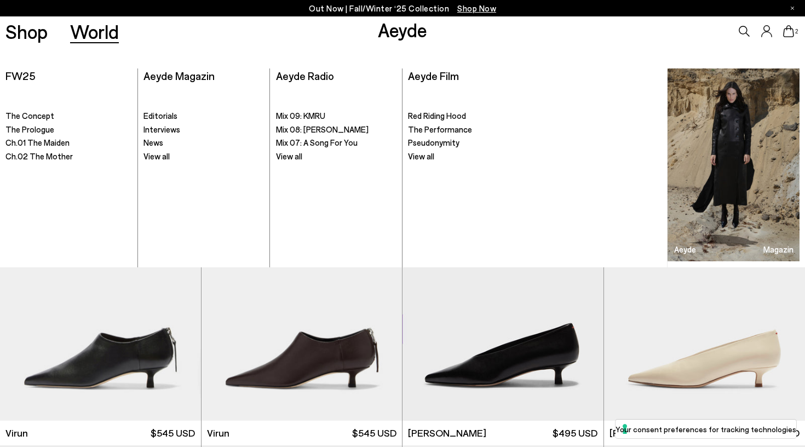
scroll to position [1034, 0]
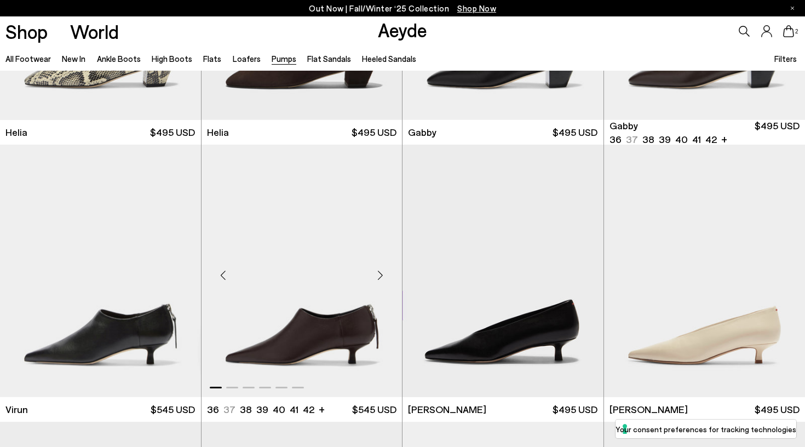
click at [267, 359] on img "1 / 6" at bounding box center [301, 271] width 201 height 252
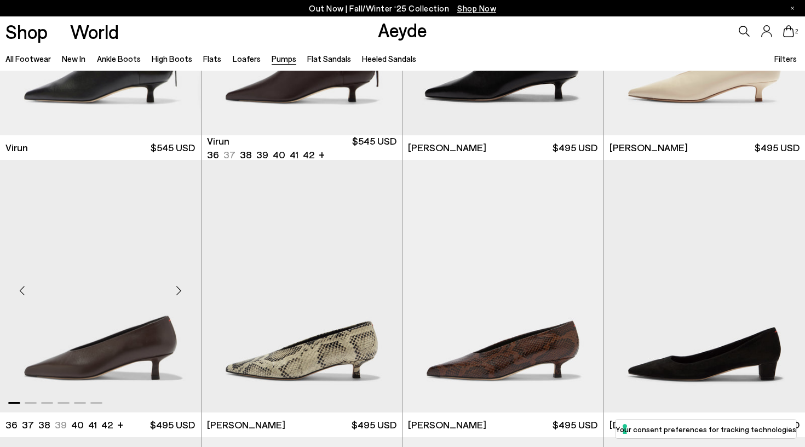
scroll to position [1302, 0]
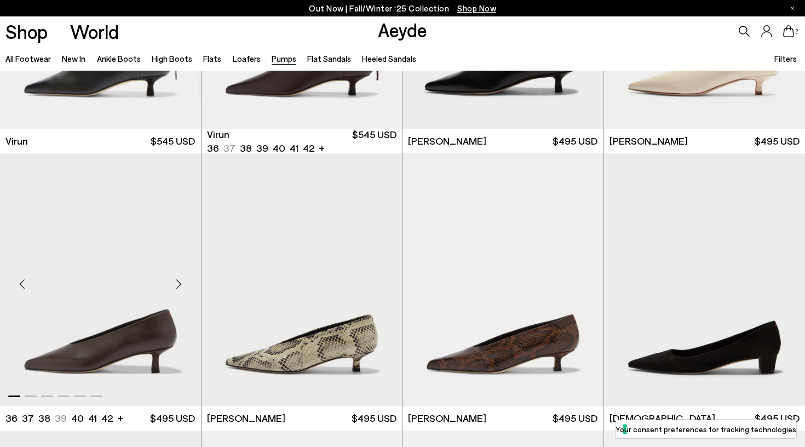
click at [153, 330] on img "1 / 6" at bounding box center [100, 279] width 201 height 252
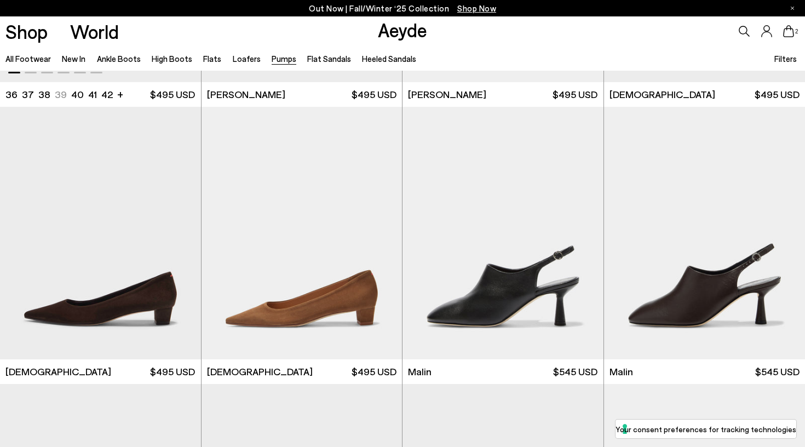
scroll to position [1629, 0]
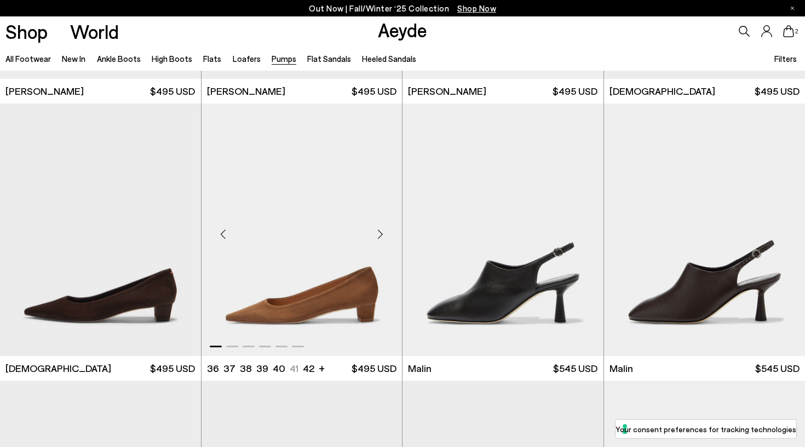
click at [255, 309] on img "1 / 6" at bounding box center [301, 229] width 201 height 252
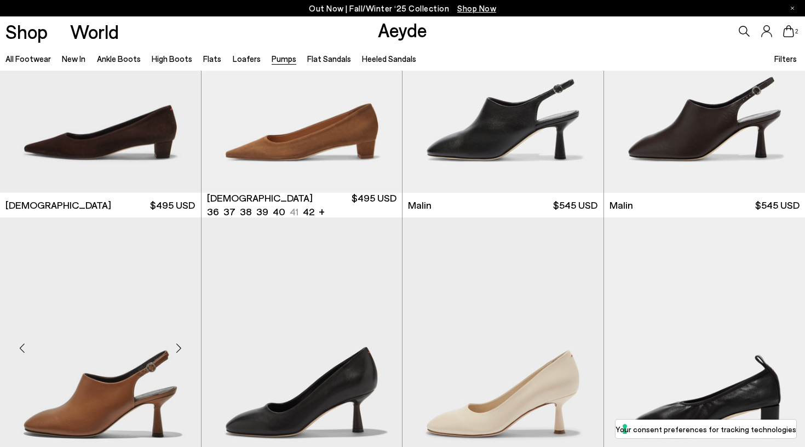
scroll to position [1758, 0]
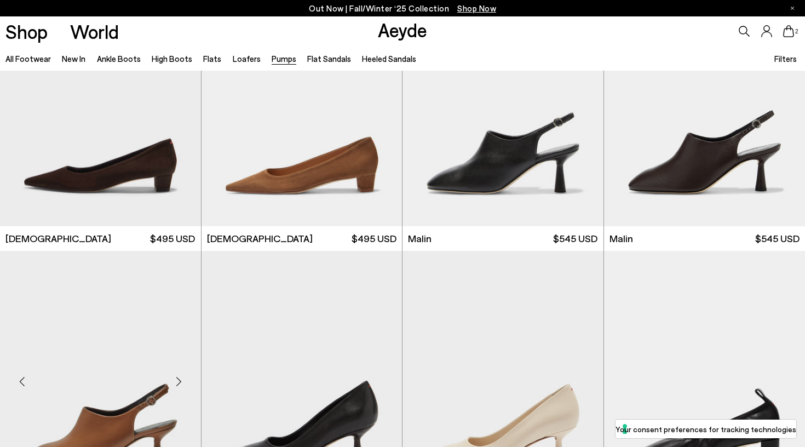
click at [143, 389] on img "1 / 6" at bounding box center [100, 377] width 201 height 252
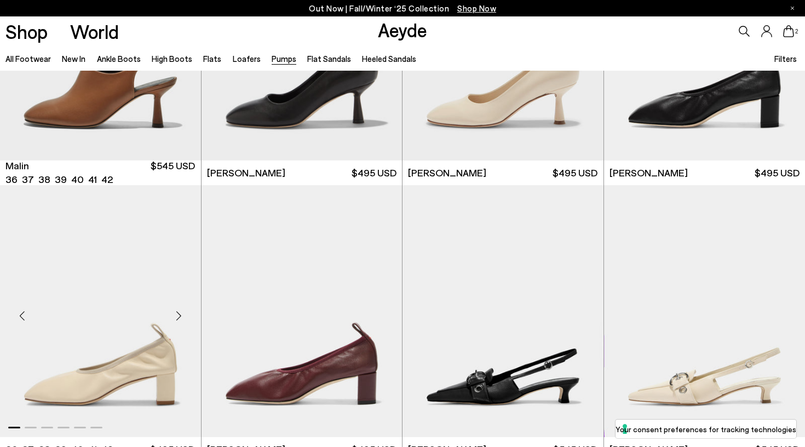
scroll to position [2102, 0]
click at [278, 393] on img "1 / 6" at bounding box center [301, 310] width 201 height 252
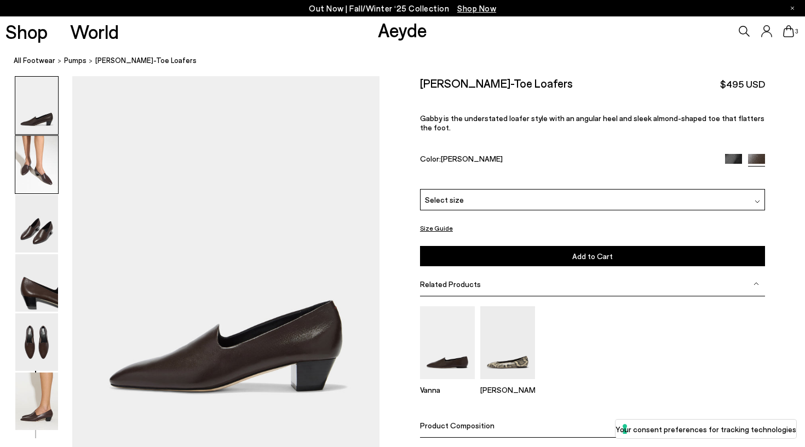
click at [51, 176] on img at bounding box center [36, 164] width 43 height 57
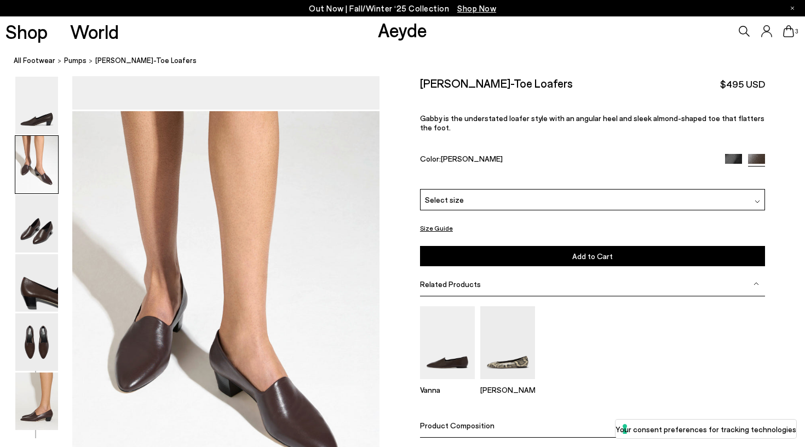
scroll to position [373, 0]
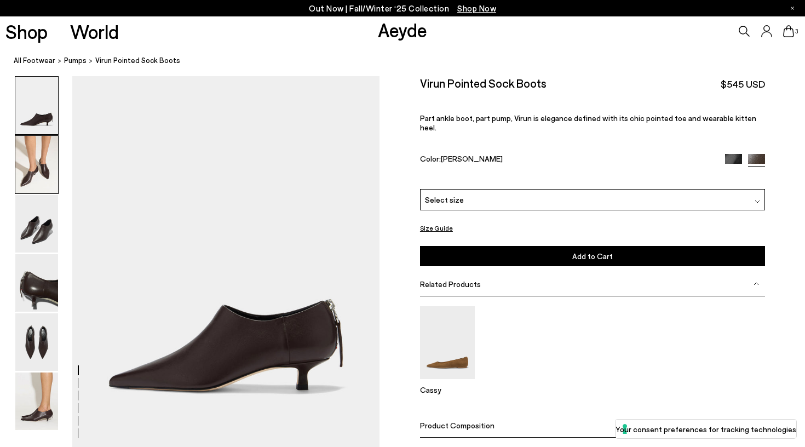
click at [34, 182] on img at bounding box center [36, 164] width 43 height 57
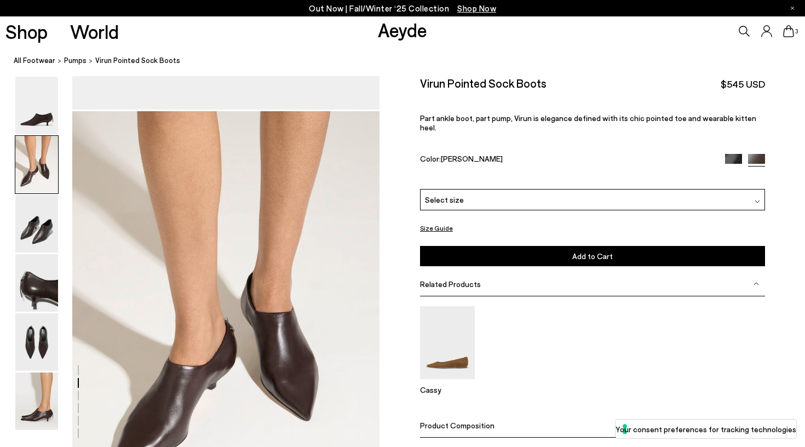
scroll to position [373, 0]
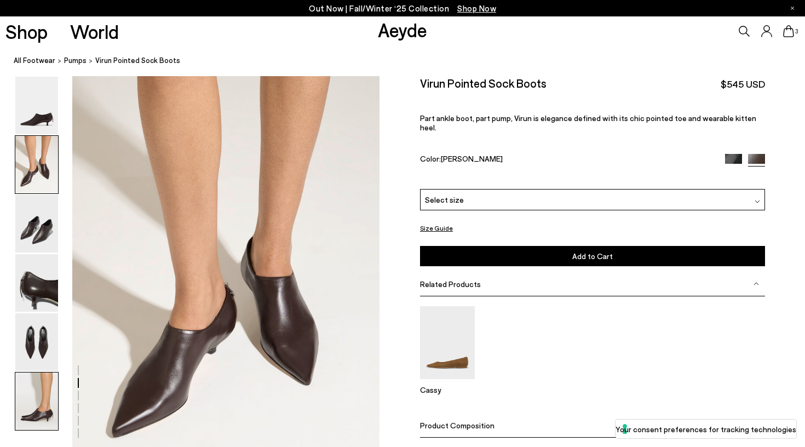
click at [44, 409] on img at bounding box center [36, 400] width 43 height 57
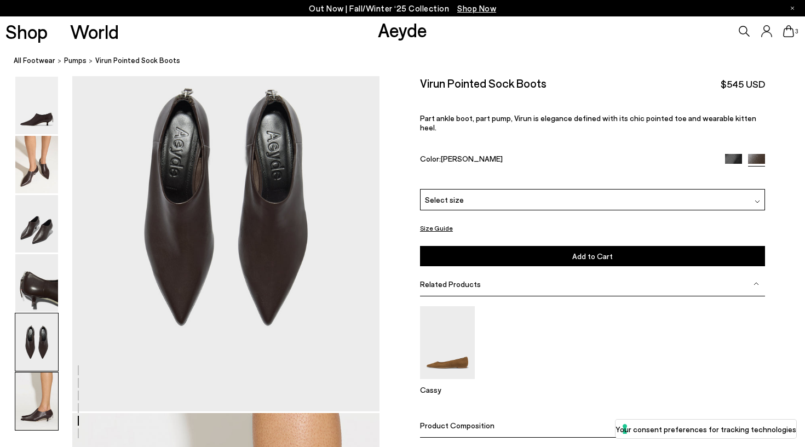
scroll to position [1673, 0]
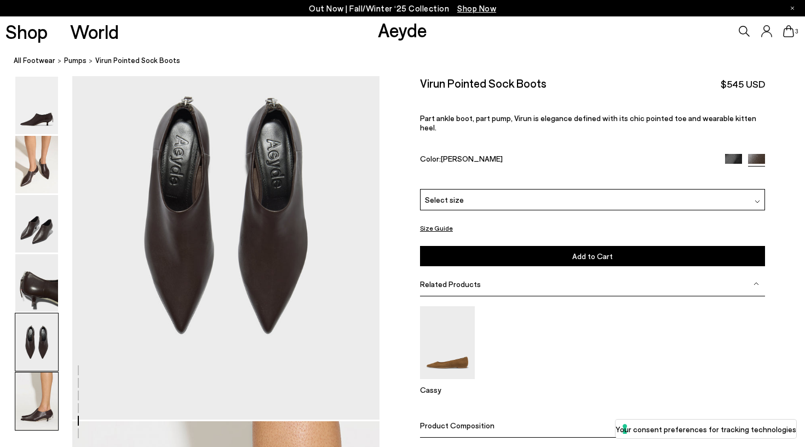
click at [44, 397] on img at bounding box center [36, 400] width 43 height 57
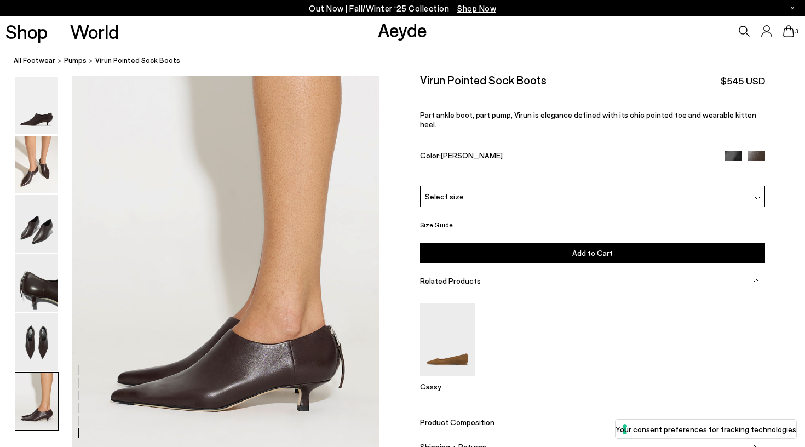
scroll to position [2093, 0]
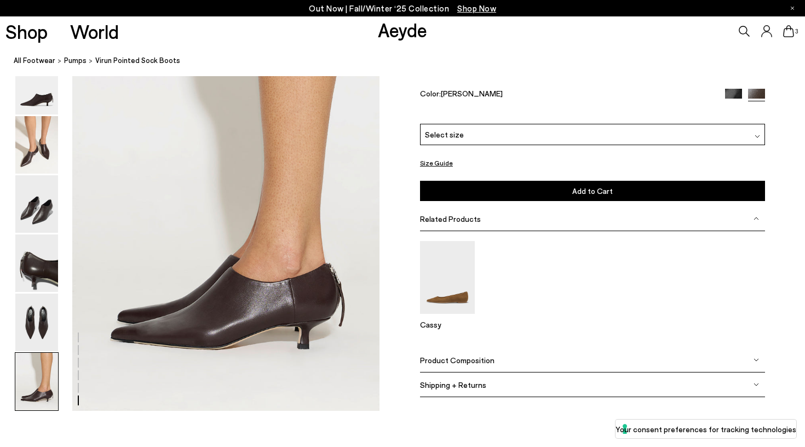
click at [484, 134] on div "Select size" at bounding box center [592, 134] width 345 height 21
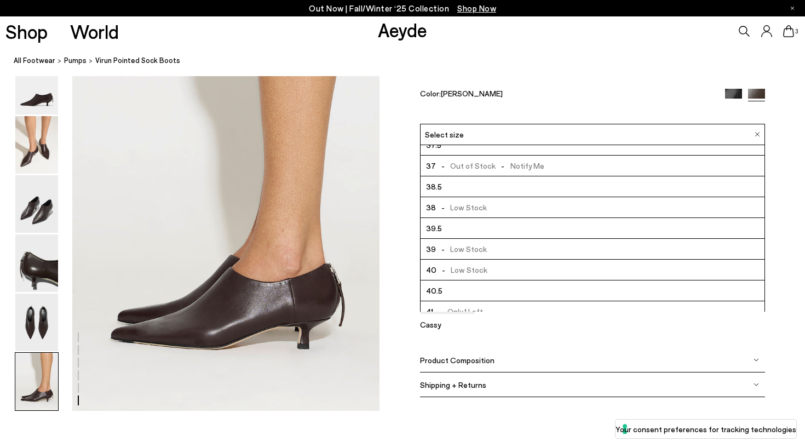
scroll to position [38, 0]
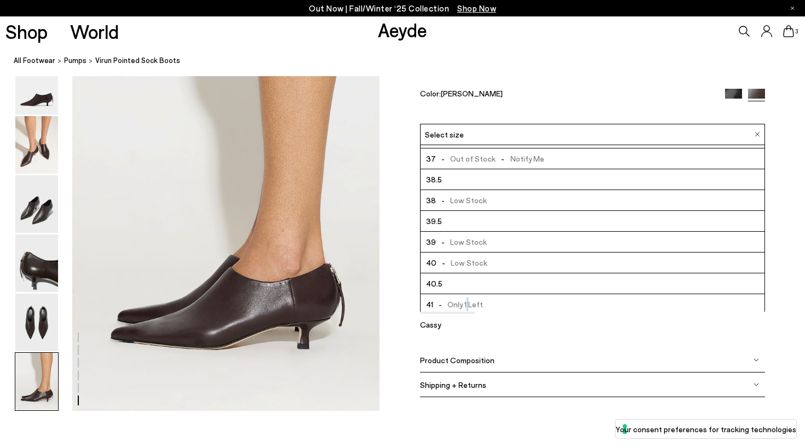
click at [467, 302] on span "- Only 1 Left" at bounding box center [458, 304] width 50 height 14
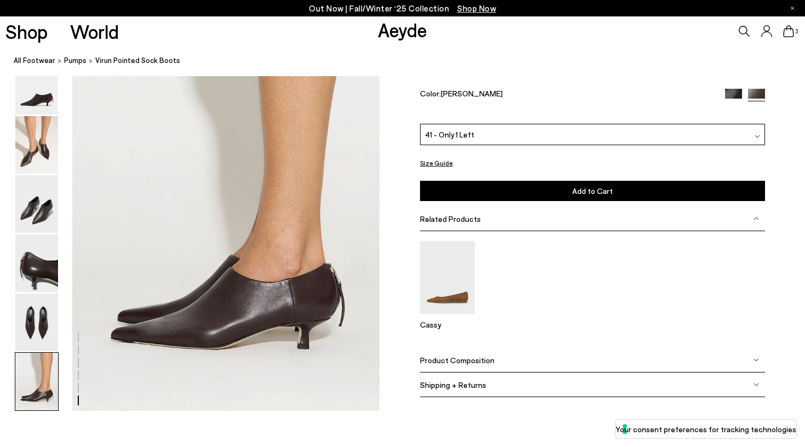
click at [478, 197] on button "Add to Cart Select a Size First" at bounding box center [592, 191] width 345 height 20
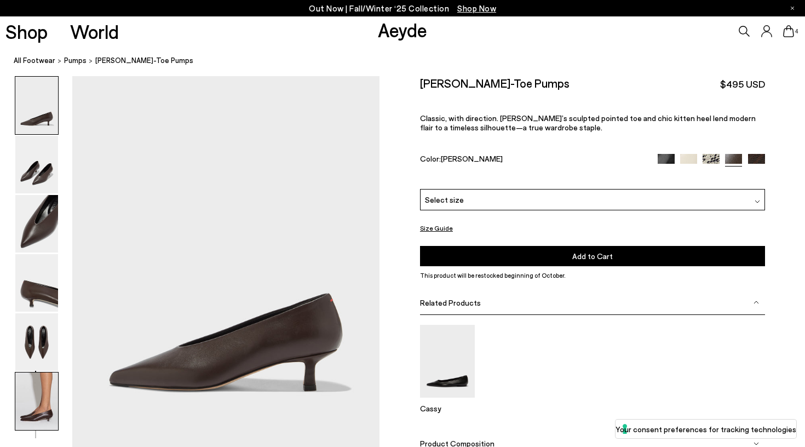
click at [32, 412] on img at bounding box center [36, 400] width 43 height 57
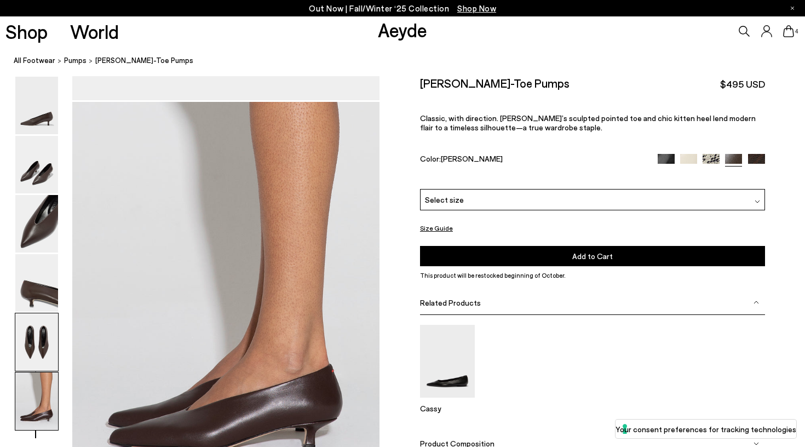
scroll to position [1952, 0]
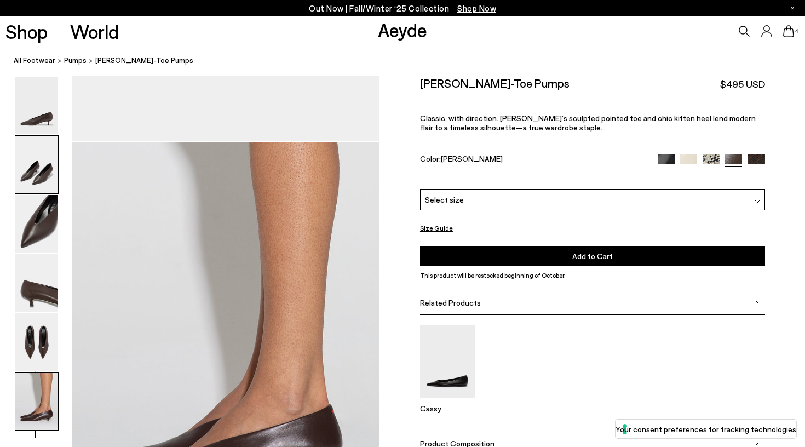
click at [35, 183] on img at bounding box center [36, 164] width 43 height 57
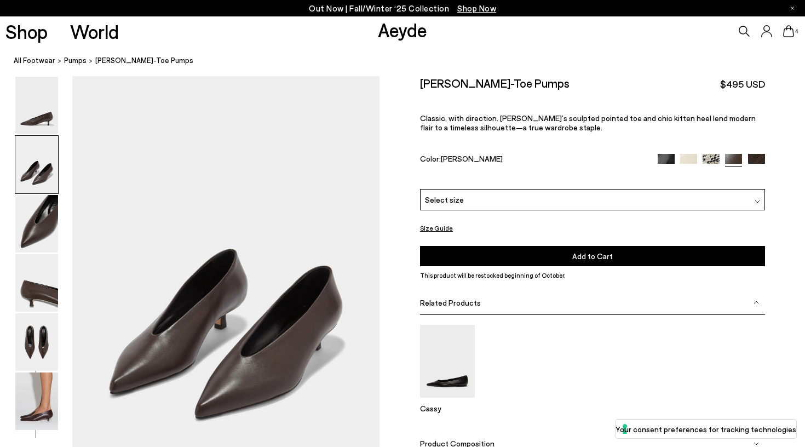
scroll to position [373, 0]
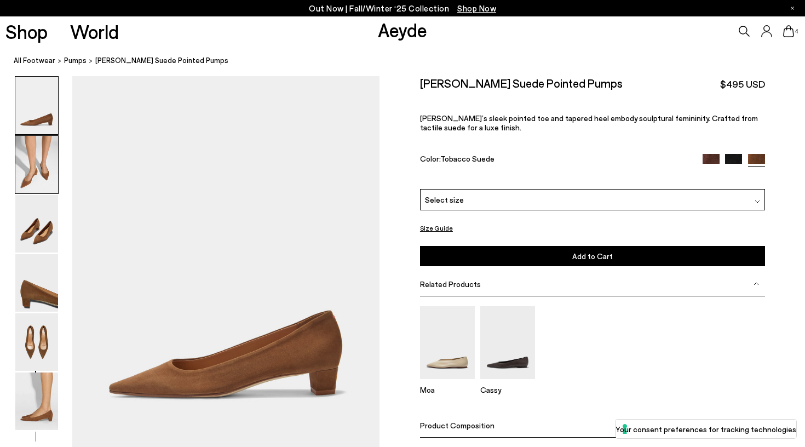
click at [31, 169] on img at bounding box center [36, 164] width 43 height 57
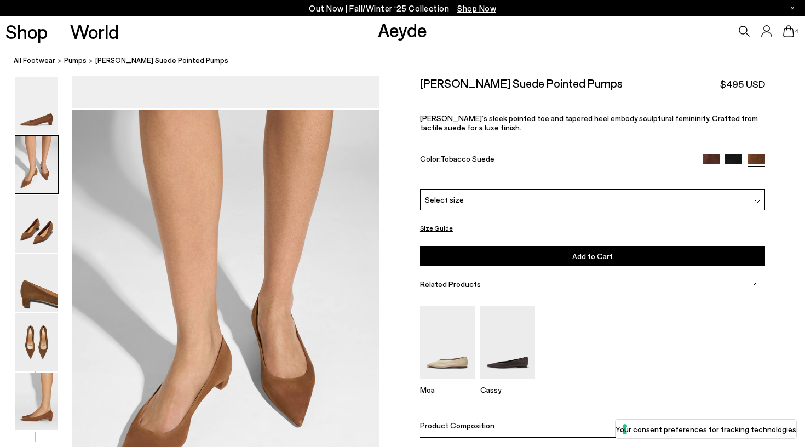
scroll to position [412, 0]
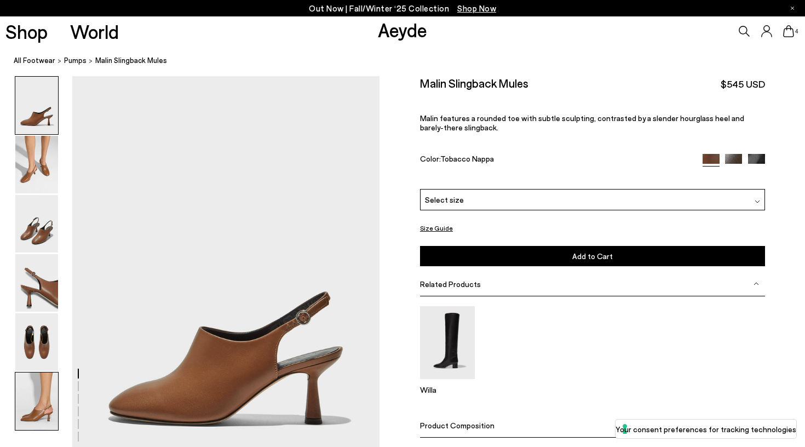
click at [50, 409] on img at bounding box center [36, 400] width 43 height 57
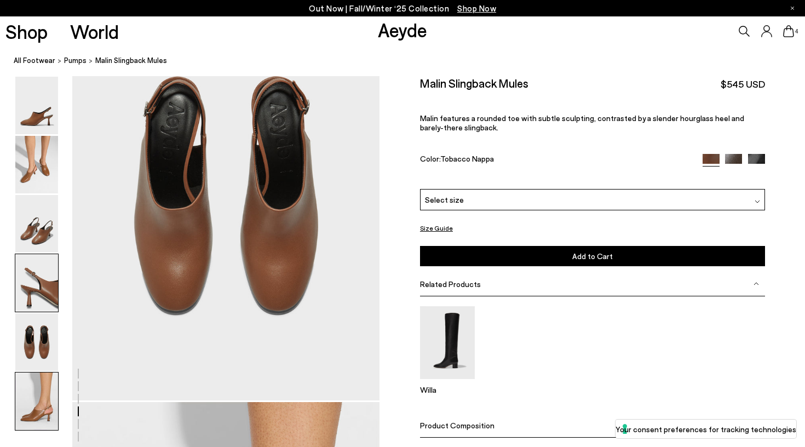
scroll to position [2133, 0]
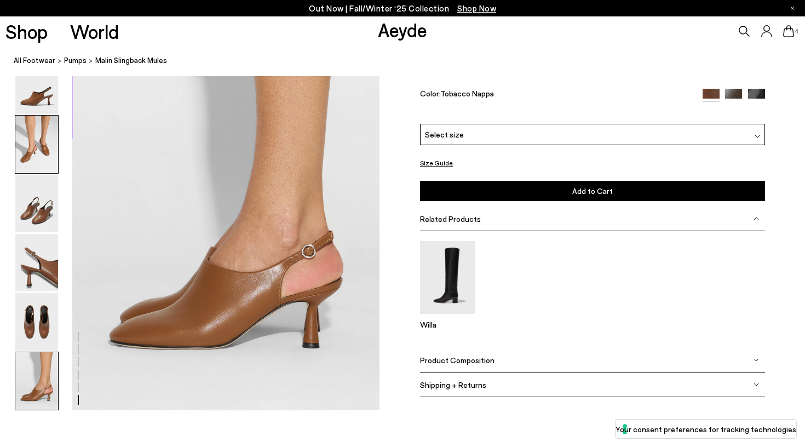
click at [40, 148] on img at bounding box center [36, 144] width 43 height 57
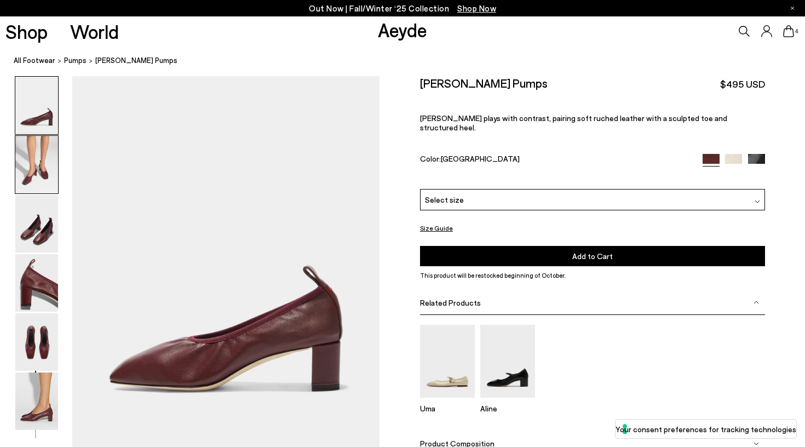
click at [48, 178] on img at bounding box center [36, 164] width 43 height 57
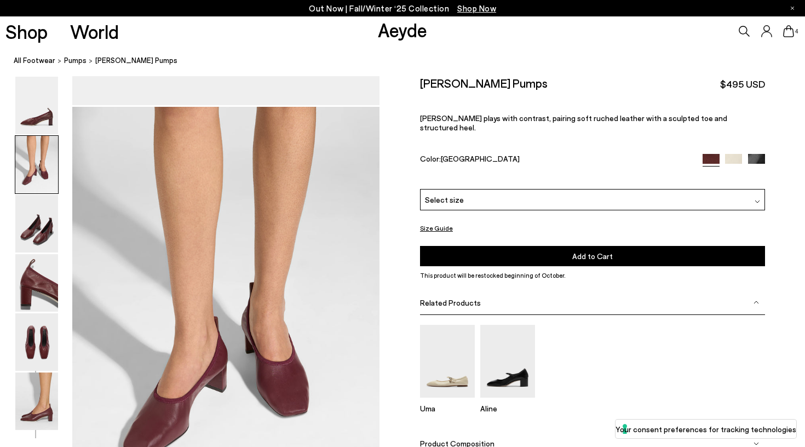
scroll to position [373, 0]
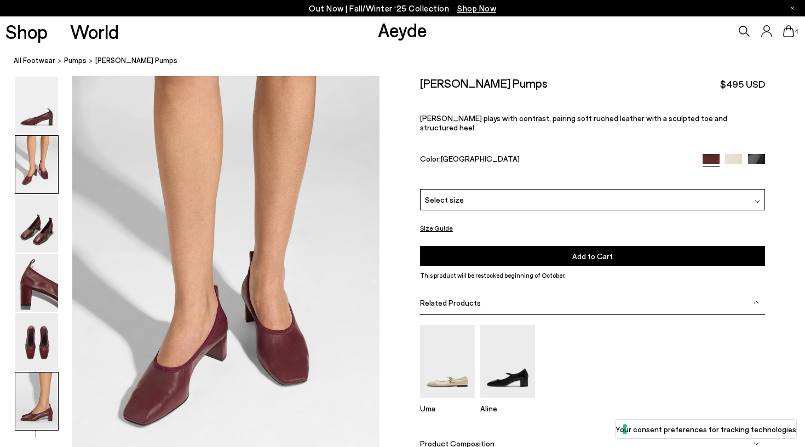
click at [43, 414] on img at bounding box center [36, 400] width 43 height 57
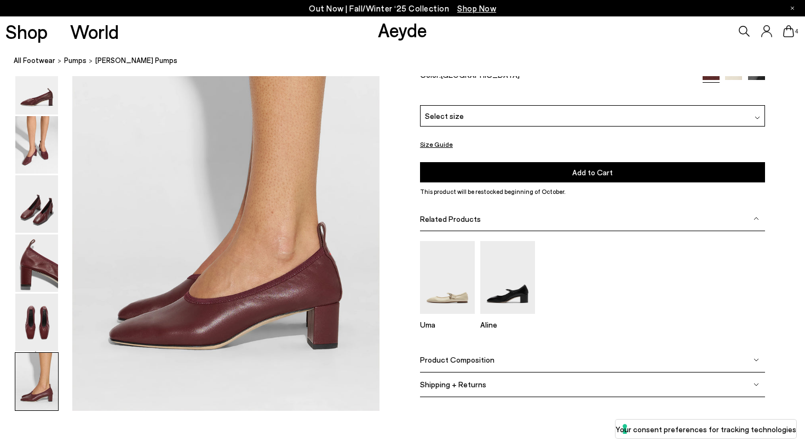
click at [437, 147] on button "Size Guide" at bounding box center [436, 145] width 33 height 14
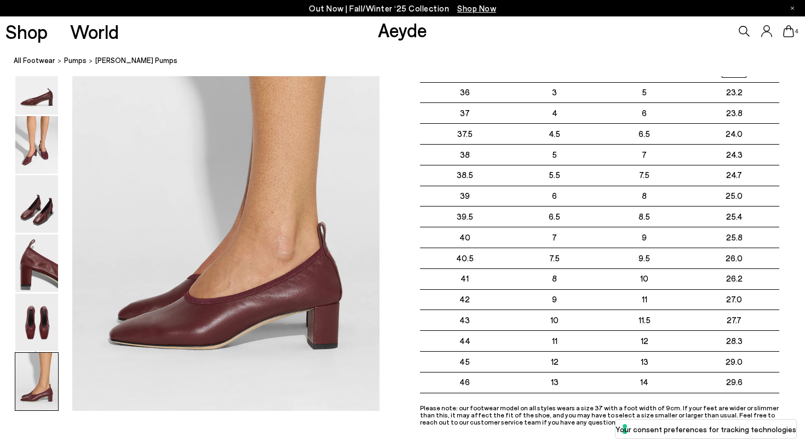
click at [628, 59] on ol "All Footwear pumps Narissa Ruched Pumps" at bounding box center [409, 60] width 791 height 11
click at [389, 235] on div "Size Guide Shoes Belt Our shoes come in European sizing. The easiest way to mea…" at bounding box center [591, 202] width 425 height 418
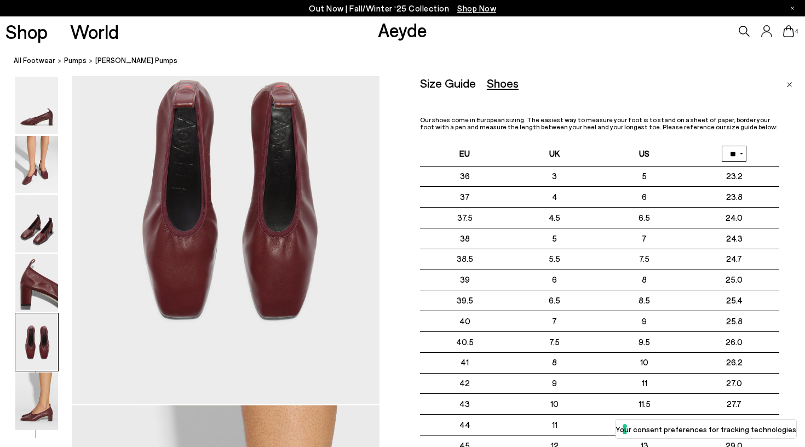
scroll to position [1690, 2]
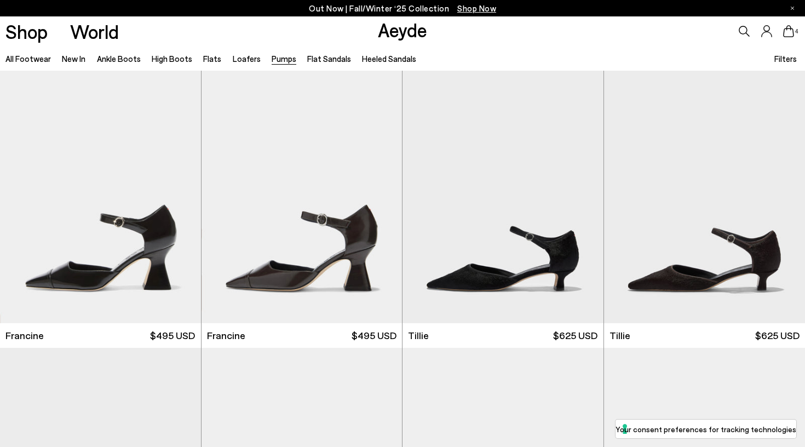
scroll to position [2072, 0]
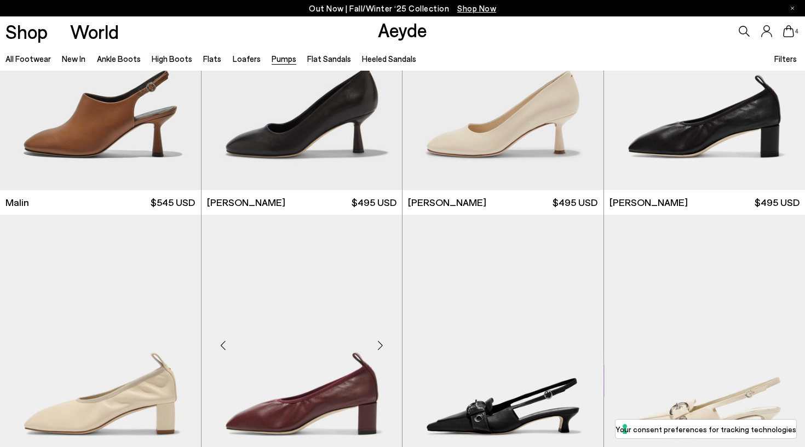
click at [308, 268] on img "1 / 6" at bounding box center [301, 341] width 201 height 252
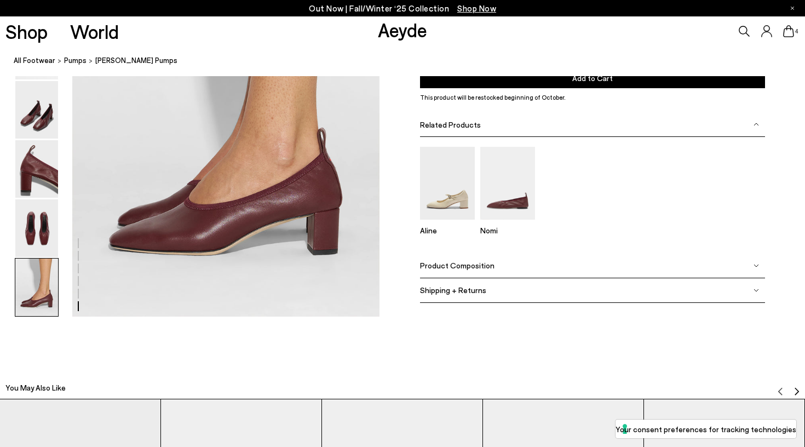
scroll to position [2187, 0]
click at [465, 269] on span "Product Composition" at bounding box center [457, 266] width 74 height 9
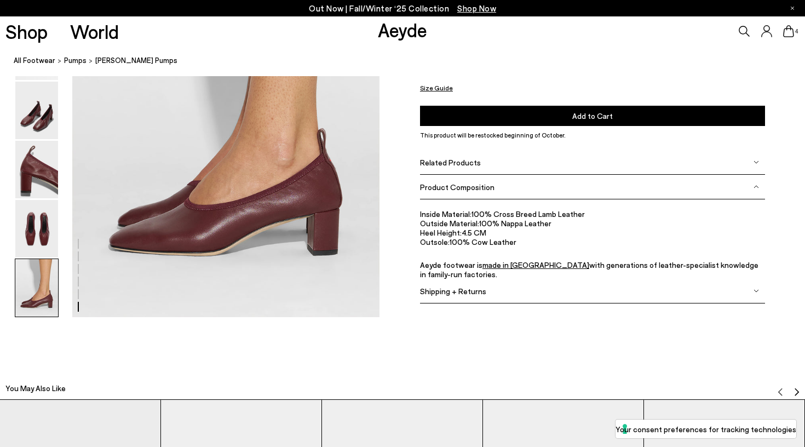
click at [391, 178] on div "Size Guide Shoes Belt Our shoes come in European sizing. The easiest way to mea…" at bounding box center [591, 126] width 425 height 380
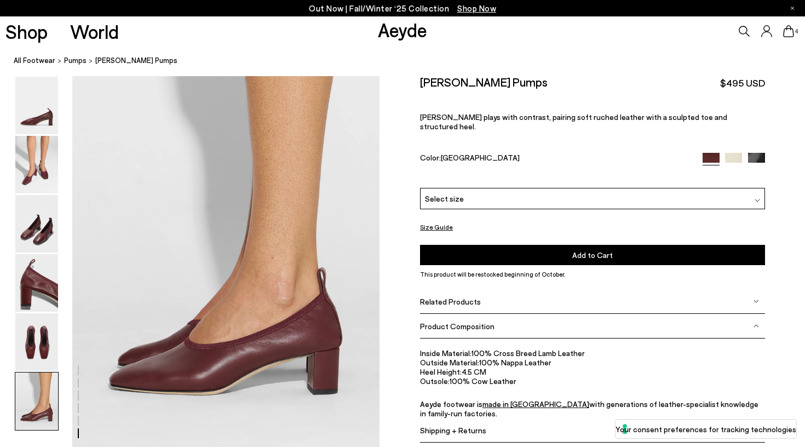
scroll to position [2047, 0]
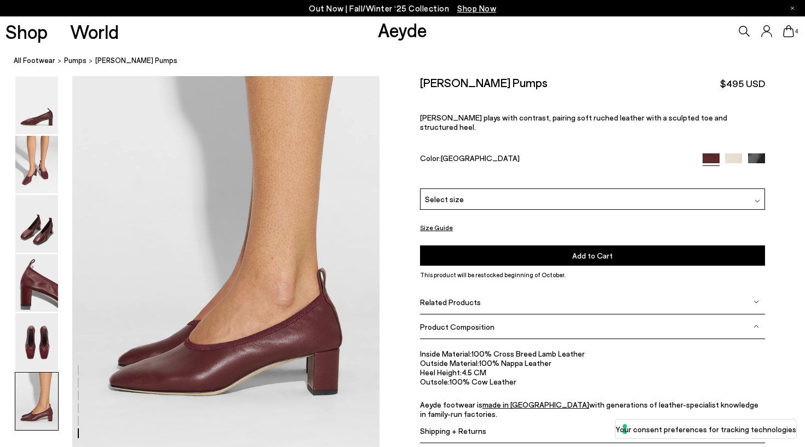
click at [439, 195] on span "Select size" at bounding box center [444, 198] width 39 height 11
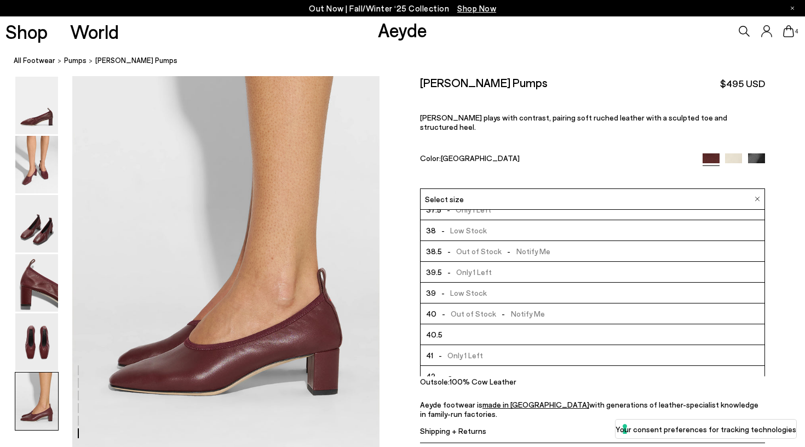
scroll to position [53, 0]
click at [465, 348] on span "- Only 1 Left" at bounding box center [458, 355] width 50 height 14
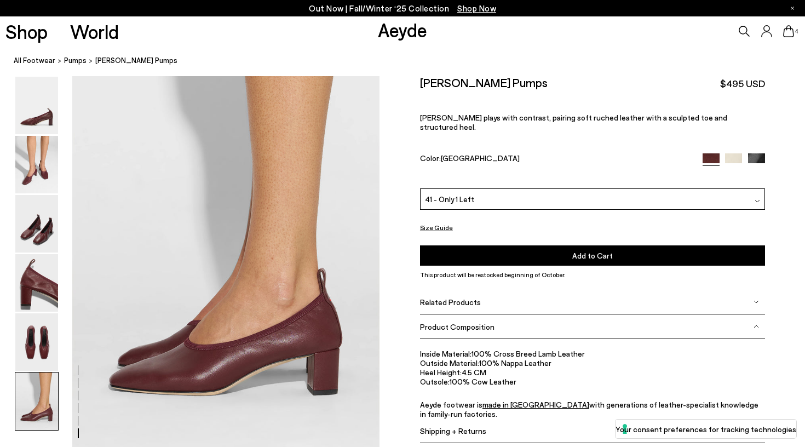
click at [488, 251] on button "Add to Cart Select a Size First" at bounding box center [592, 256] width 345 height 20
